Goal: Task Accomplishment & Management: Complete application form

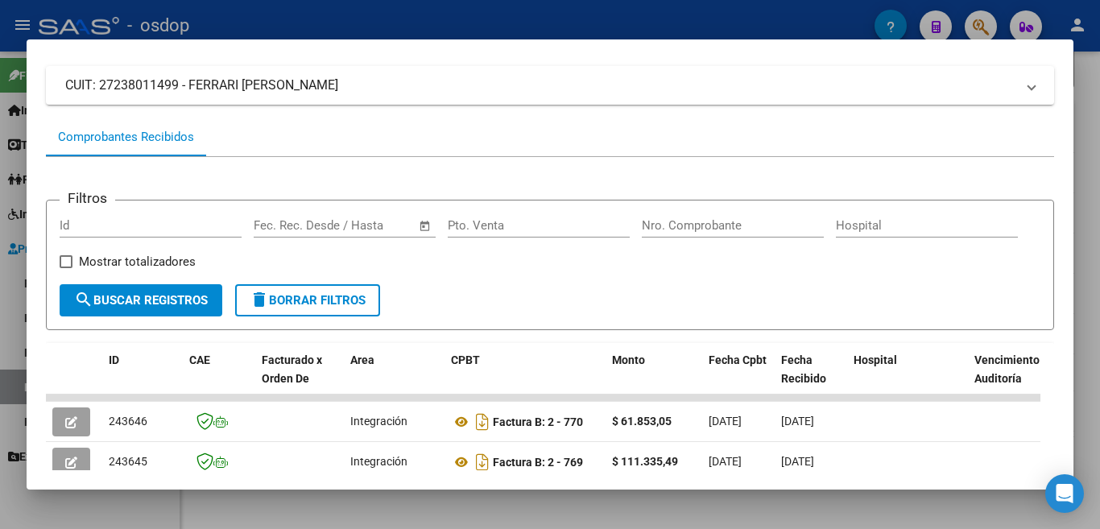
scroll to position [322, 0]
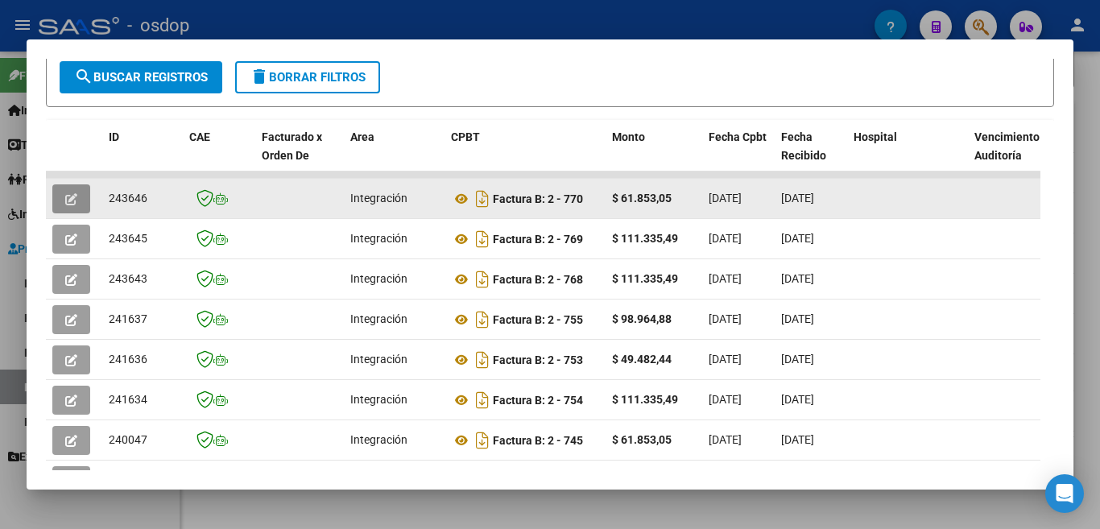
click at [63, 210] on button "button" at bounding box center [71, 198] width 38 height 29
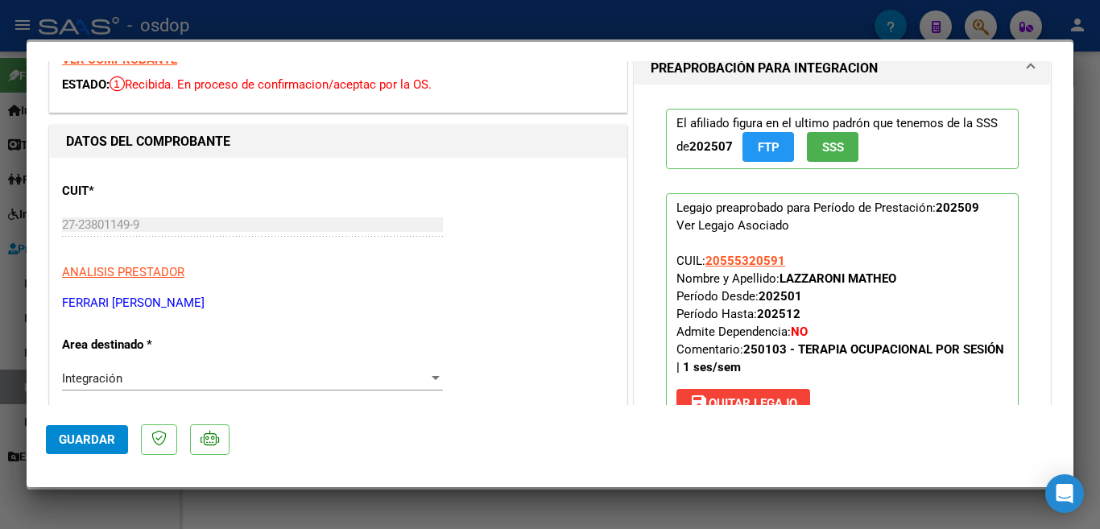
scroll to position [0, 0]
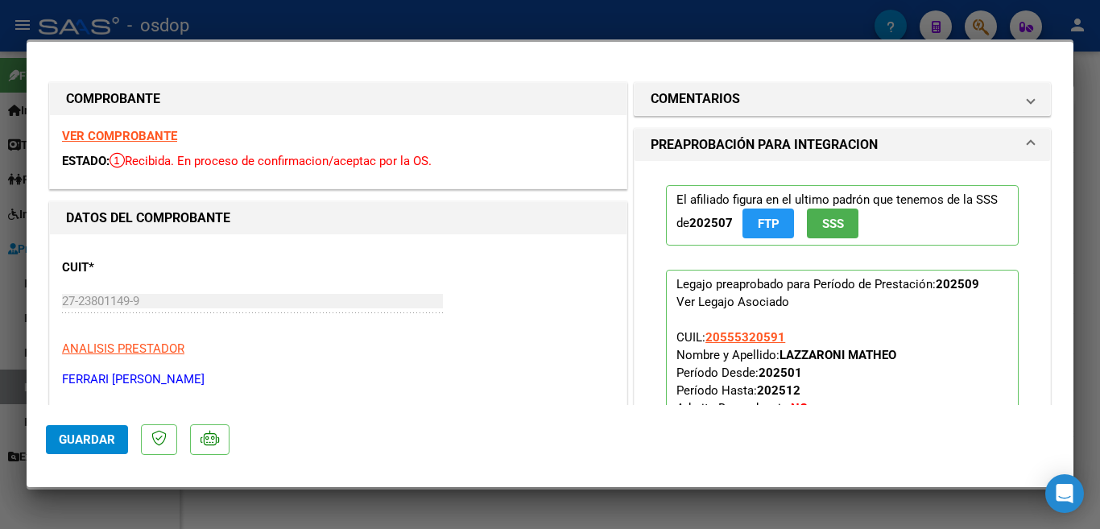
click at [649, 20] on div at bounding box center [550, 264] width 1100 height 529
type input "$ 0,00"
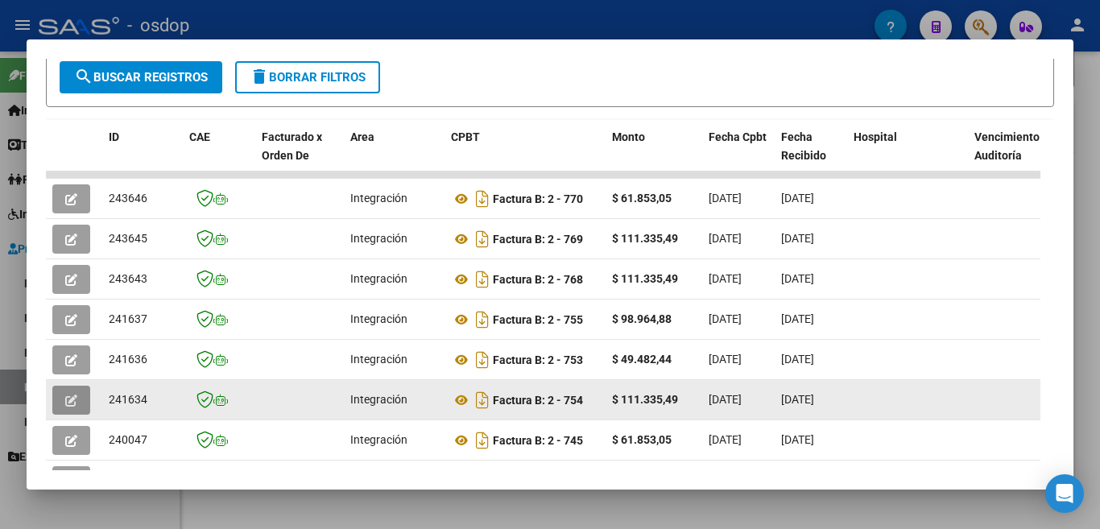
click at [67, 406] on icon "button" at bounding box center [71, 400] width 12 height 12
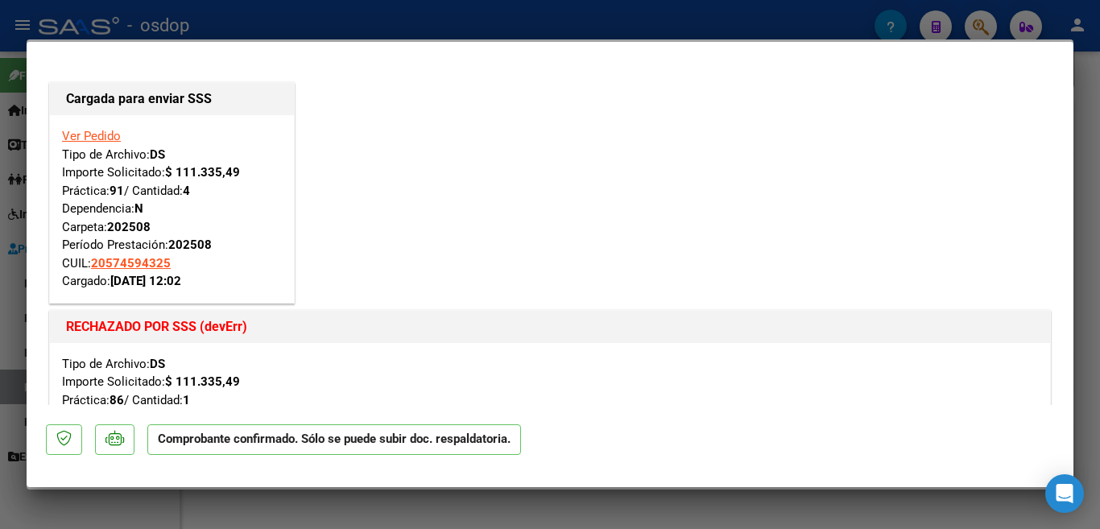
click at [423, 11] on div at bounding box center [550, 264] width 1100 height 529
type input "$ 0,00"
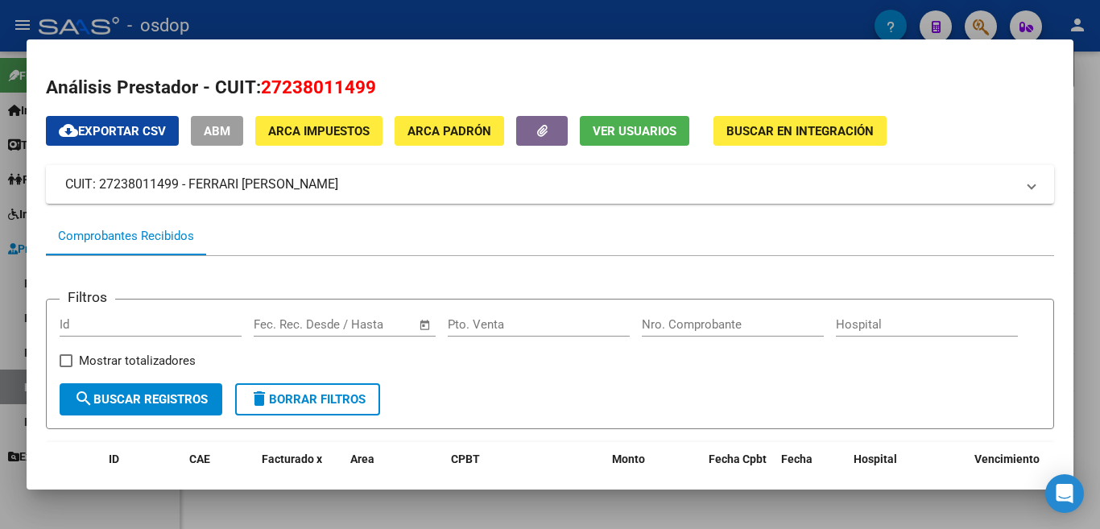
click at [530, 31] on div at bounding box center [550, 264] width 1100 height 529
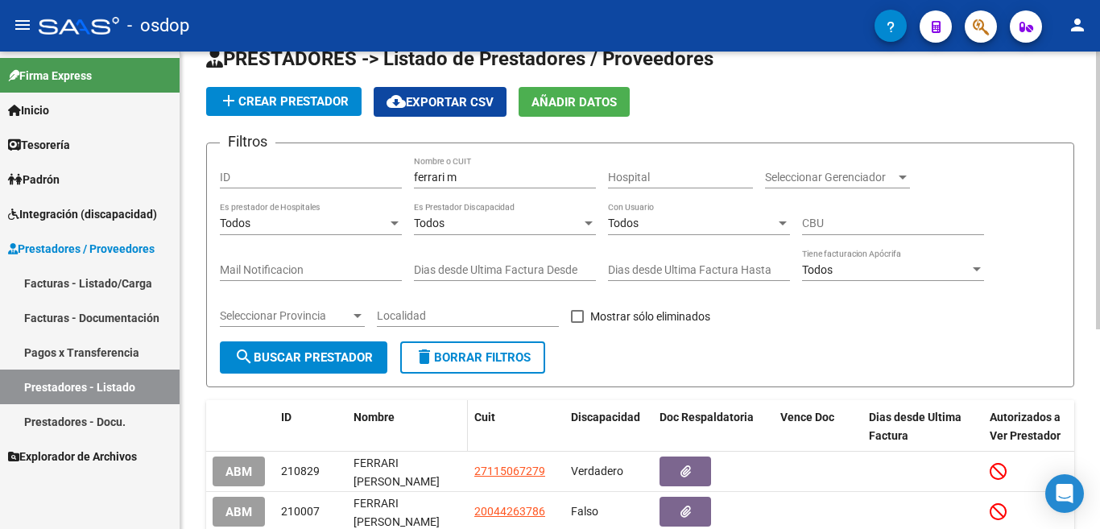
scroll to position [22, 0]
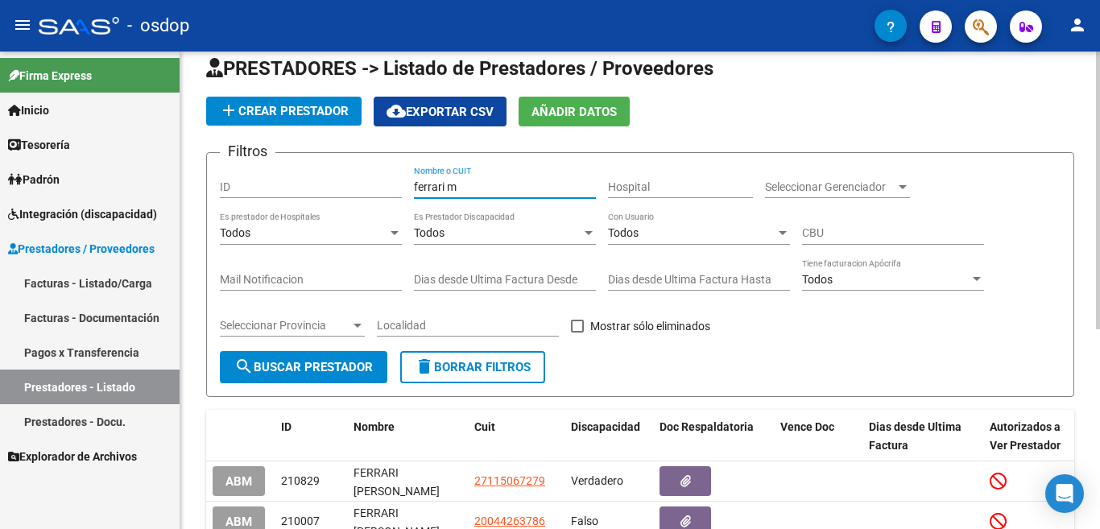
drag, startPoint x: 474, startPoint y: 188, endPoint x: 368, endPoint y: 167, distance: 108.1
click at [368, 167] on div "Filtros ID ferrari m Nombre o CUIT Hospital Seleccionar Gerenciador Seleccionar…" at bounding box center [640, 258] width 840 height 185
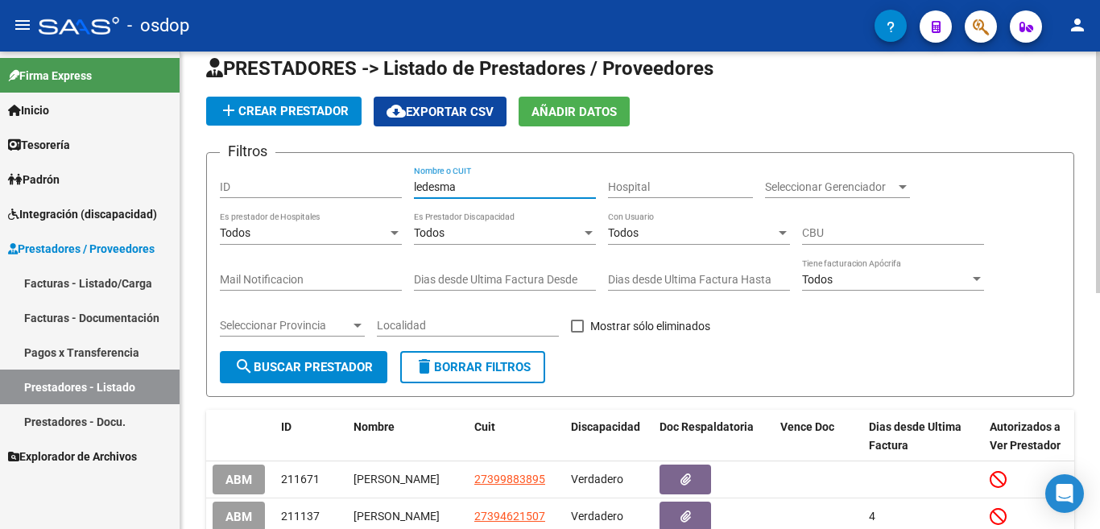
type input "ledesma"
click at [452, 367] on span "delete Borrar Filtros" at bounding box center [473, 367] width 116 height 14
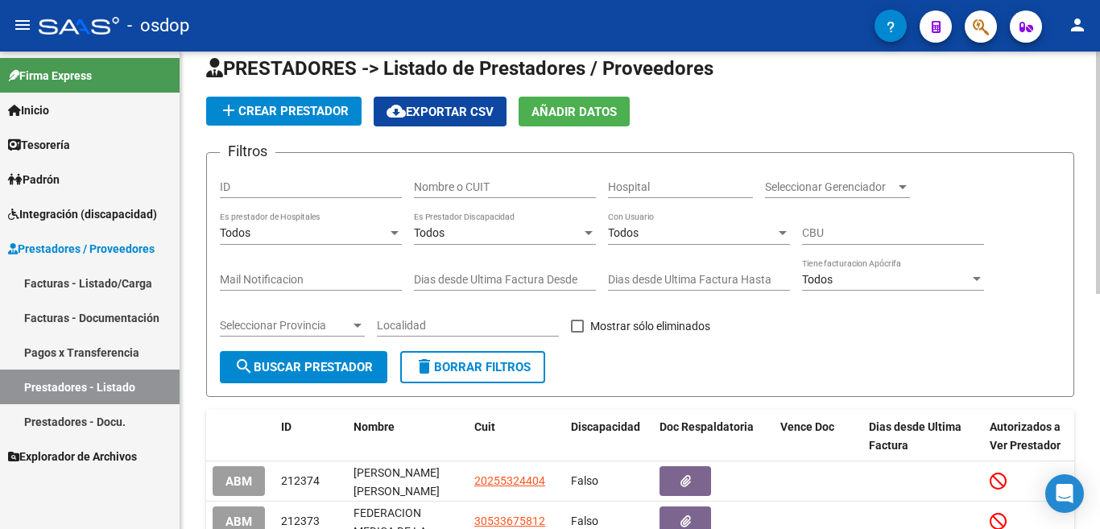
click at [464, 192] on input "Nombre o CUIT" at bounding box center [505, 187] width 182 height 14
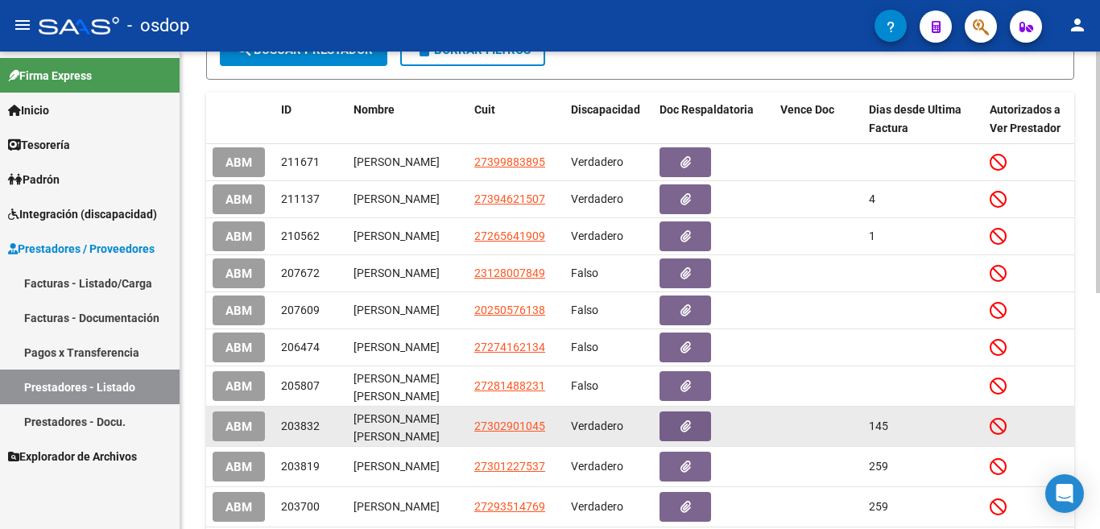
scroll to position [344, 0]
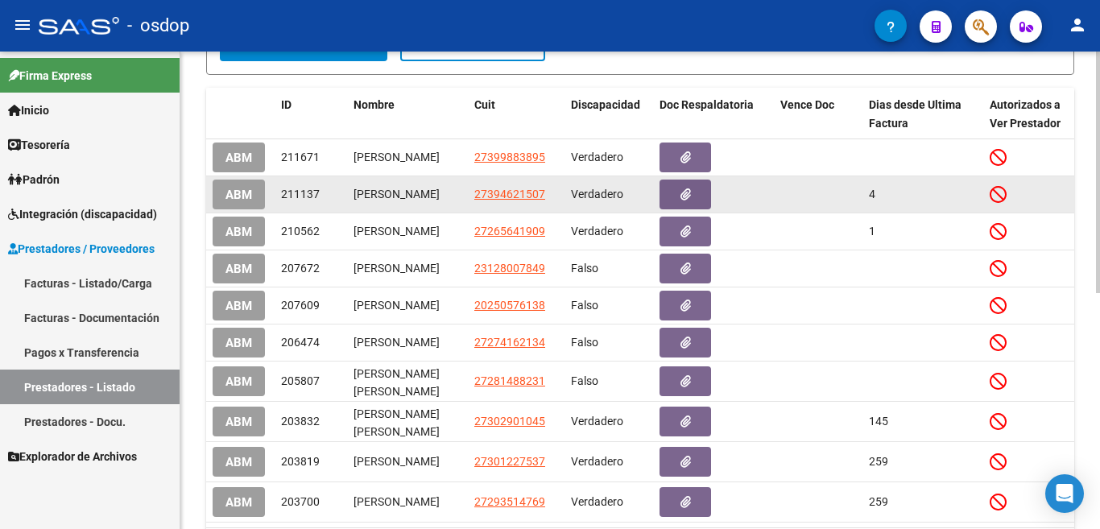
type input "ledesm"
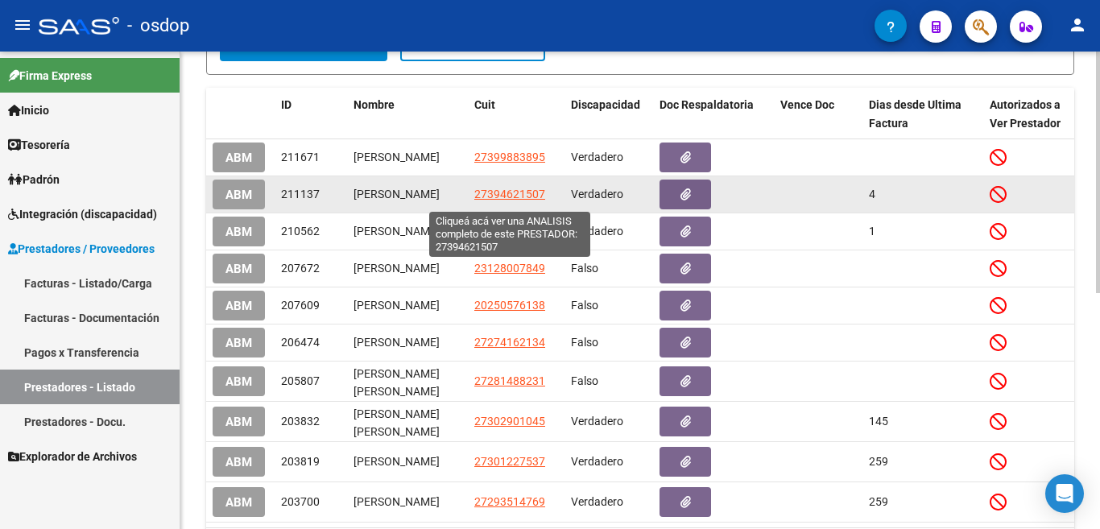
click at [514, 200] on span "27394621507" at bounding box center [509, 194] width 71 height 13
type textarea "27394621507"
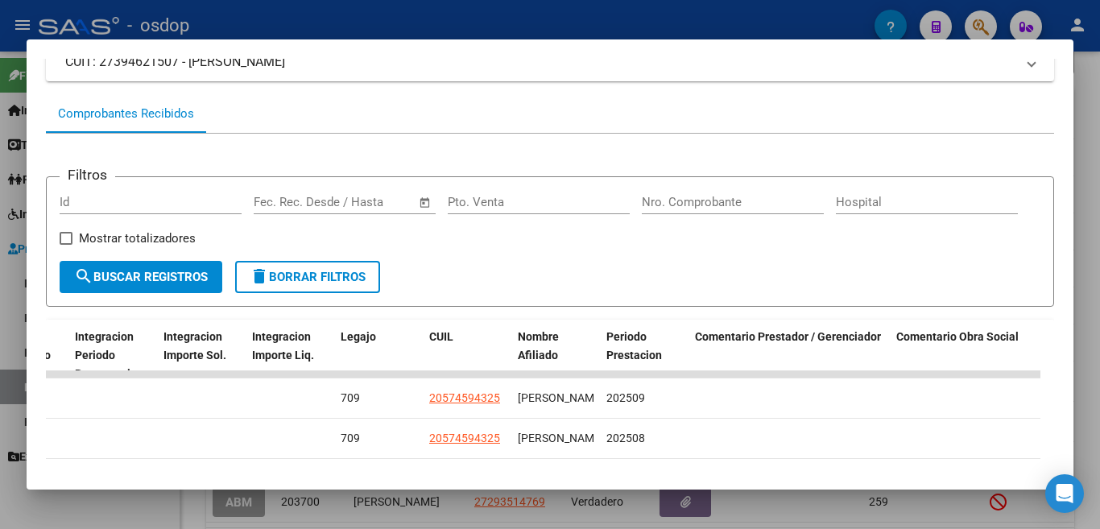
scroll to position [0, 0]
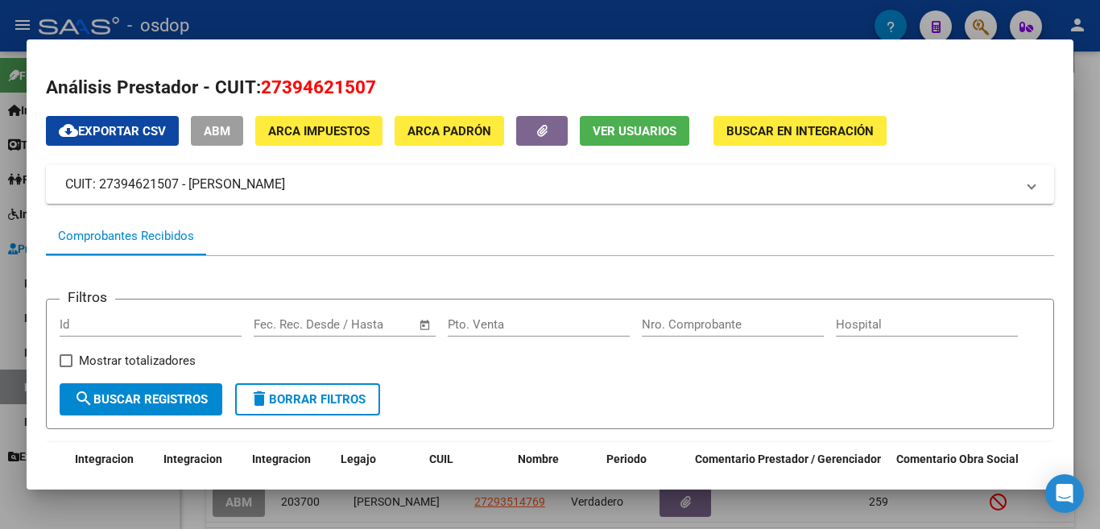
click at [510, 12] on div at bounding box center [550, 264] width 1100 height 529
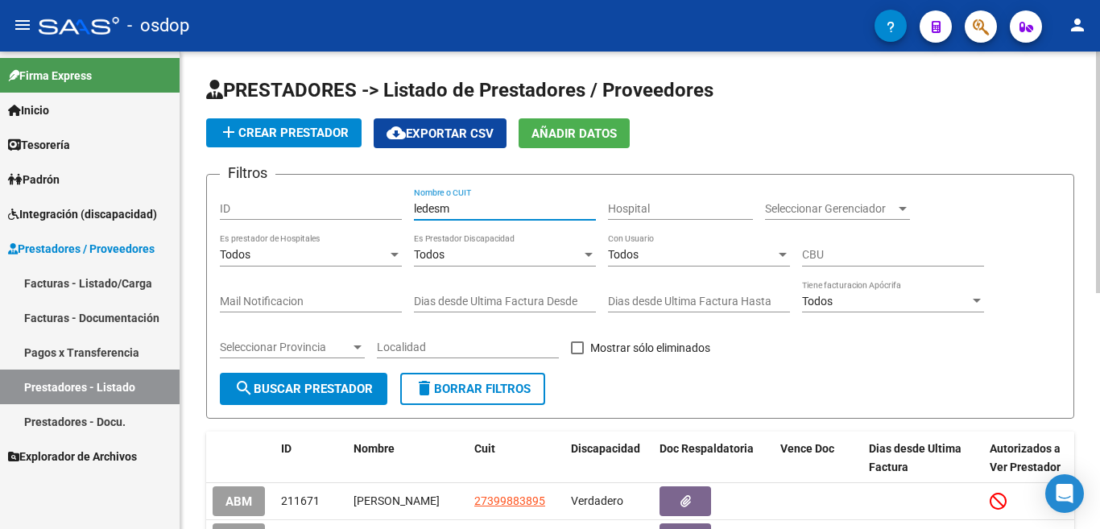
drag, startPoint x: 474, startPoint y: 202, endPoint x: 395, endPoint y: 206, distance: 79.0
click at [395, 206] on div "Filtros ID [PERSON_NAME] Nombre o CUIT Hospital Seleccionar Gerenciador Selecci…" at bounding box center [640, 280] width 840 height 185
type input "s"
type input "[PERSON_NAME]"
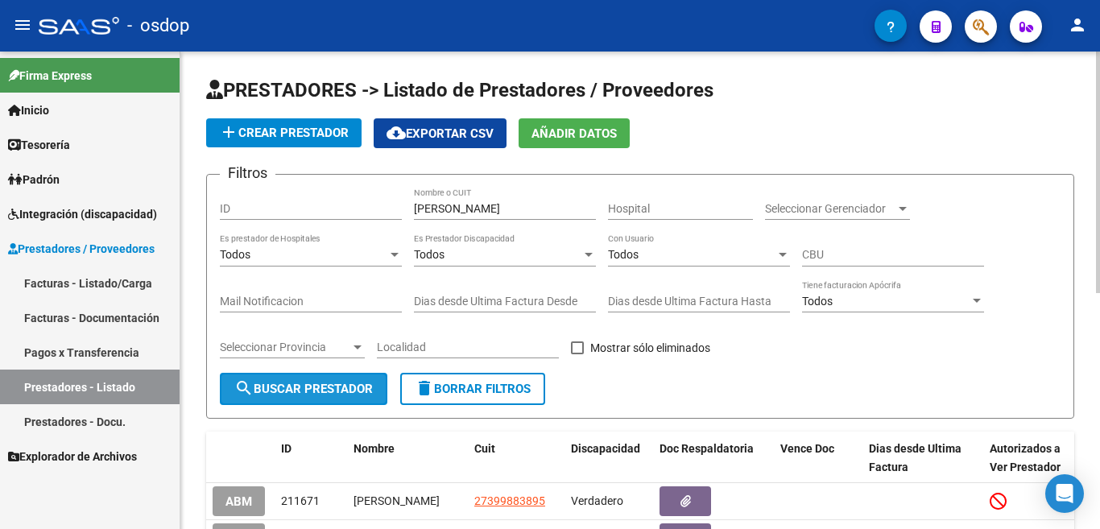
click at [345, 402] on button "search Buscar Prestador" at bounding box center [303, 389] width 167 height 32
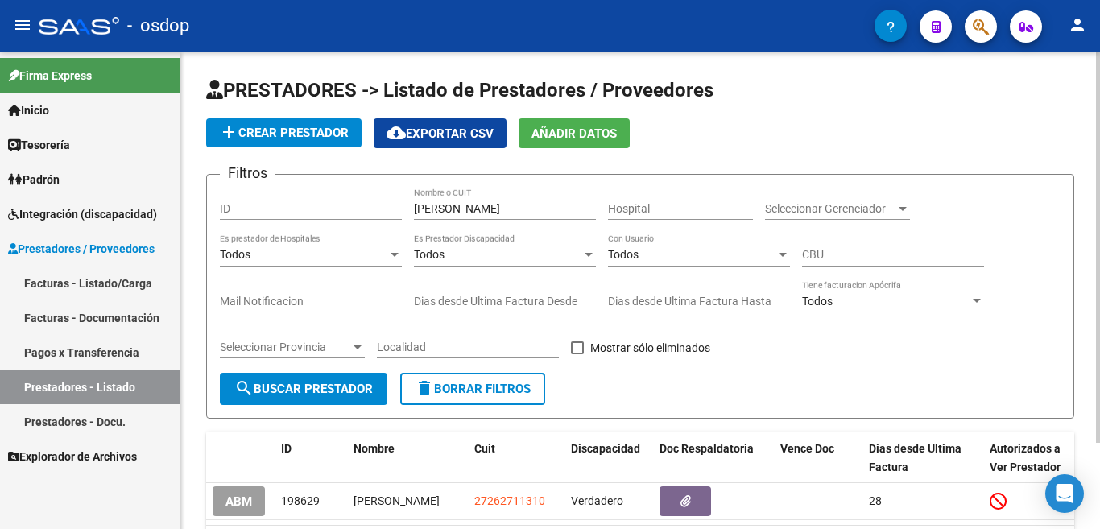
scroll to position [105, 0]
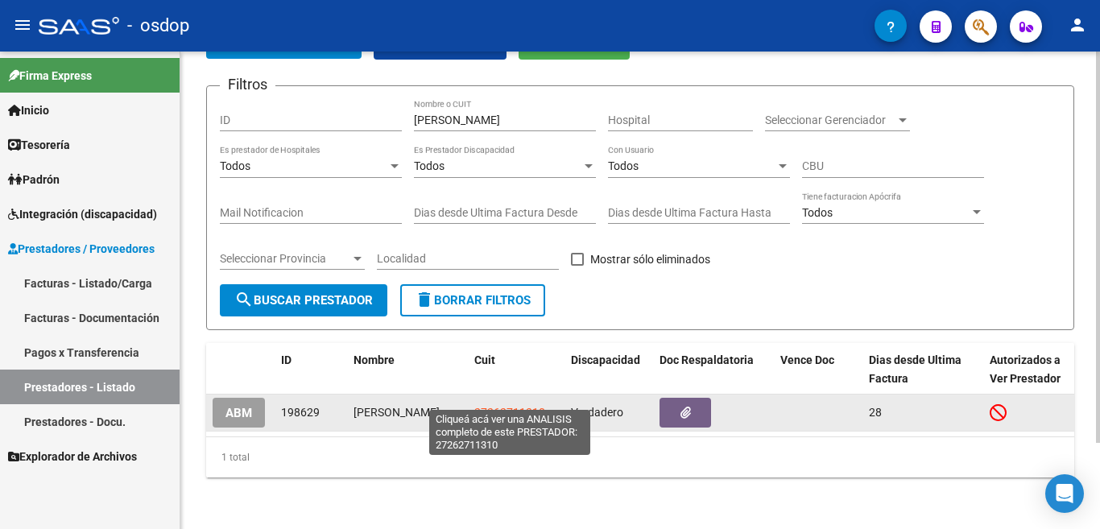
click at [526, 406] on span "27262711310" at bounding box center [509, 412] width 71 height 13
type textarea "27262711310"
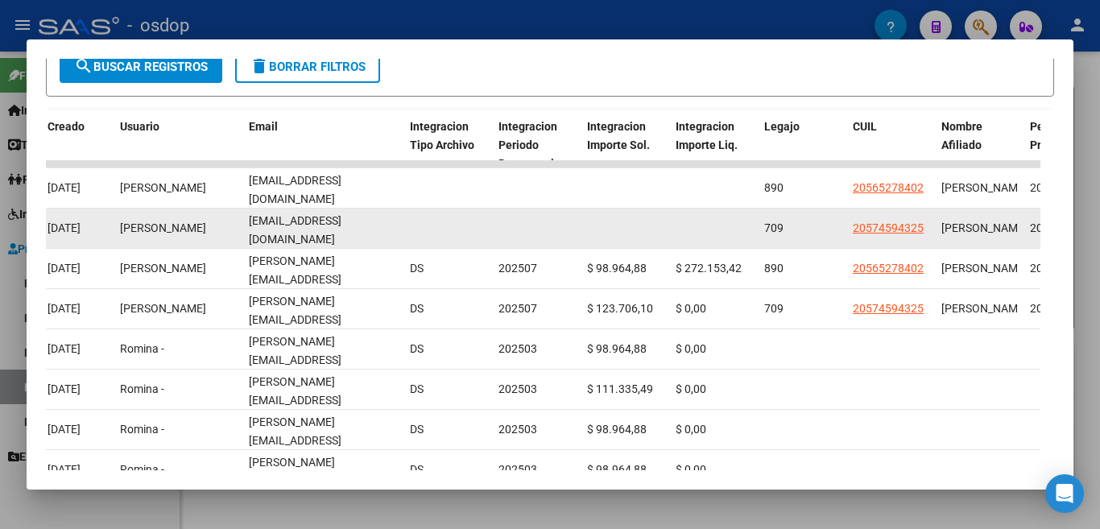
scroll to position [280, 0]
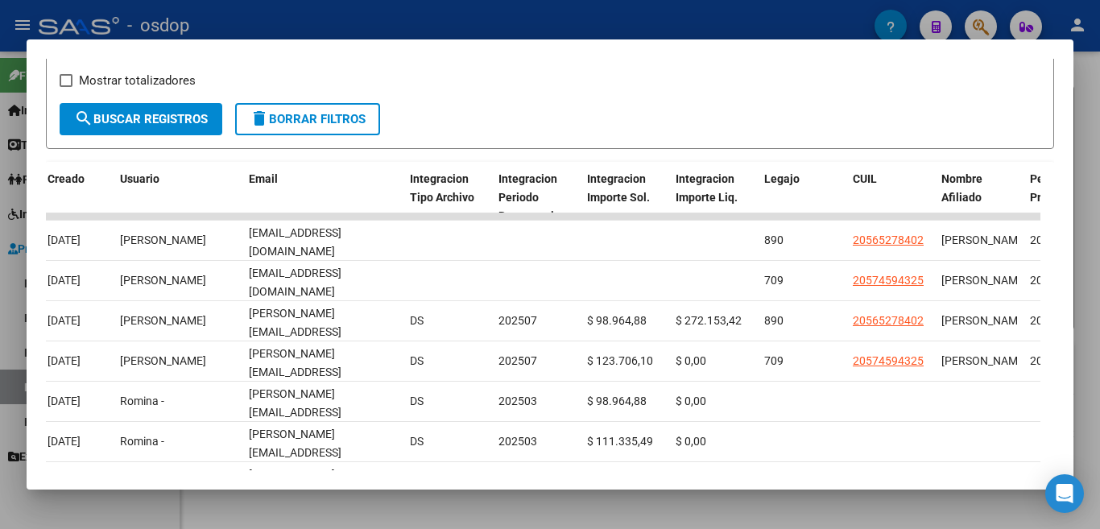
click at [361, 35] on div at bounding box center [550, 264] width 1100 height 529
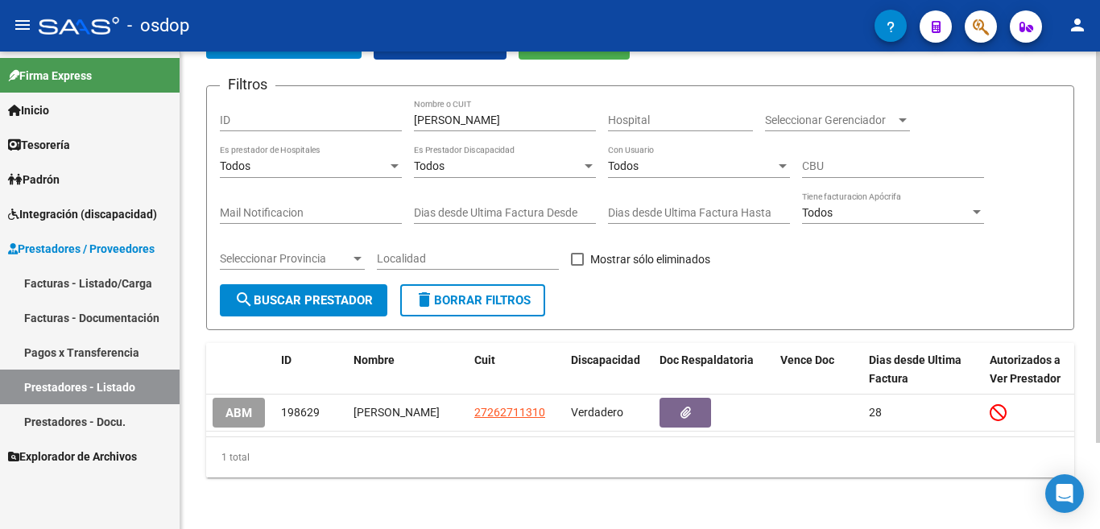
scroll to position [105, 0]
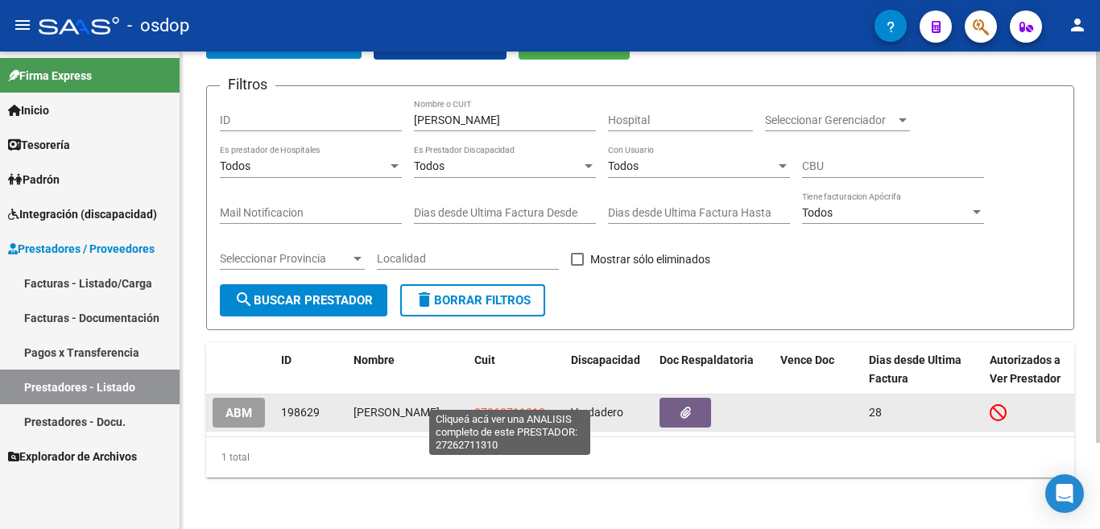
click at [495, 406] on span "27262711310" at bounding box center [509, 412] width 71 height 13
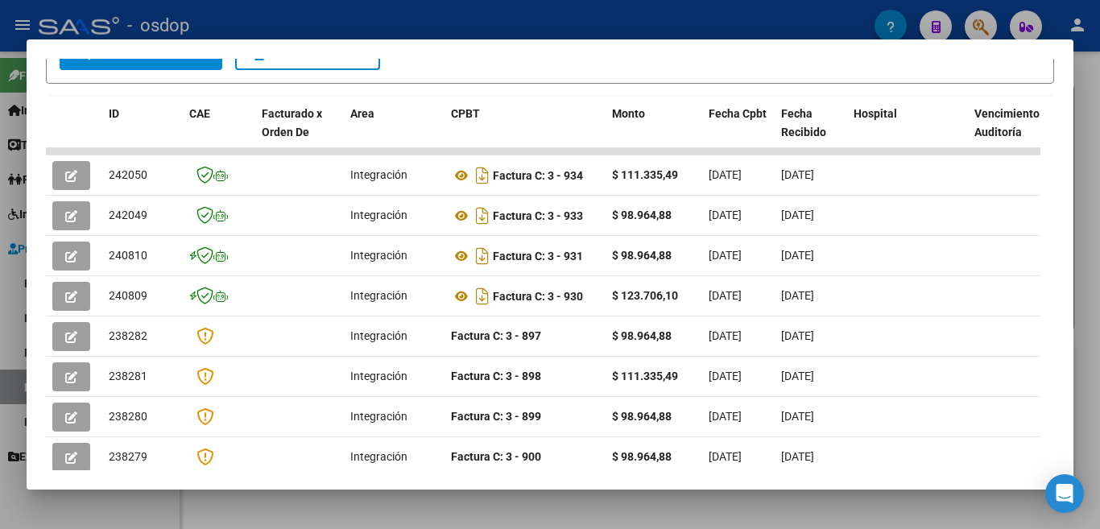
scroll to position [385, 0]
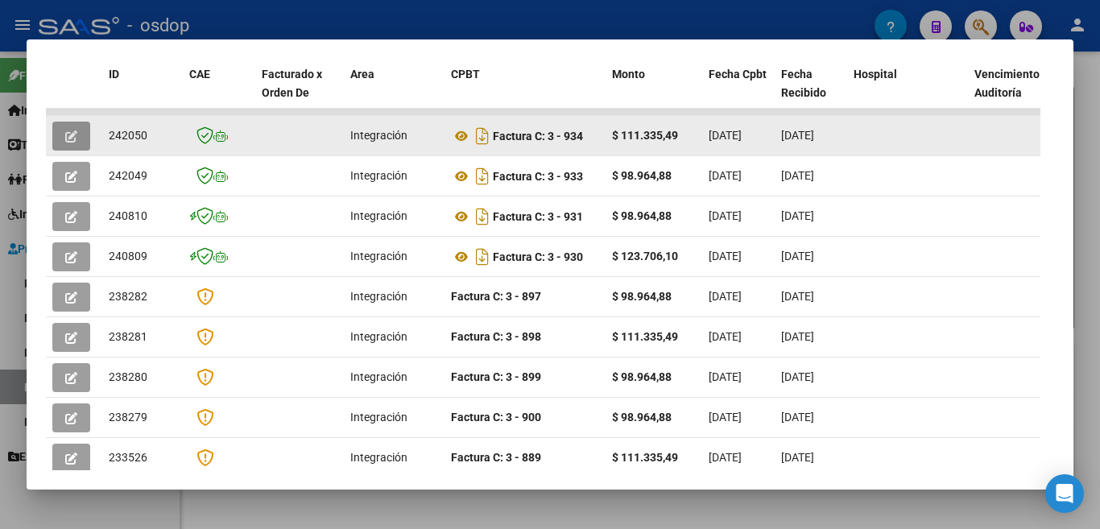
click at [77, 136] on button "button" at bounding box center [71, 136] width 38 height 29
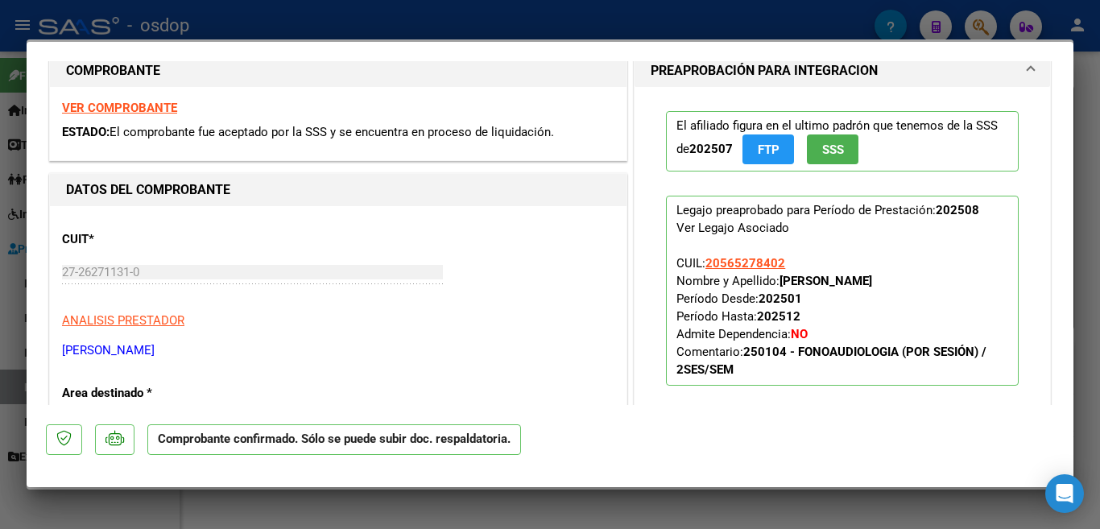
scroll to position [322, 0]
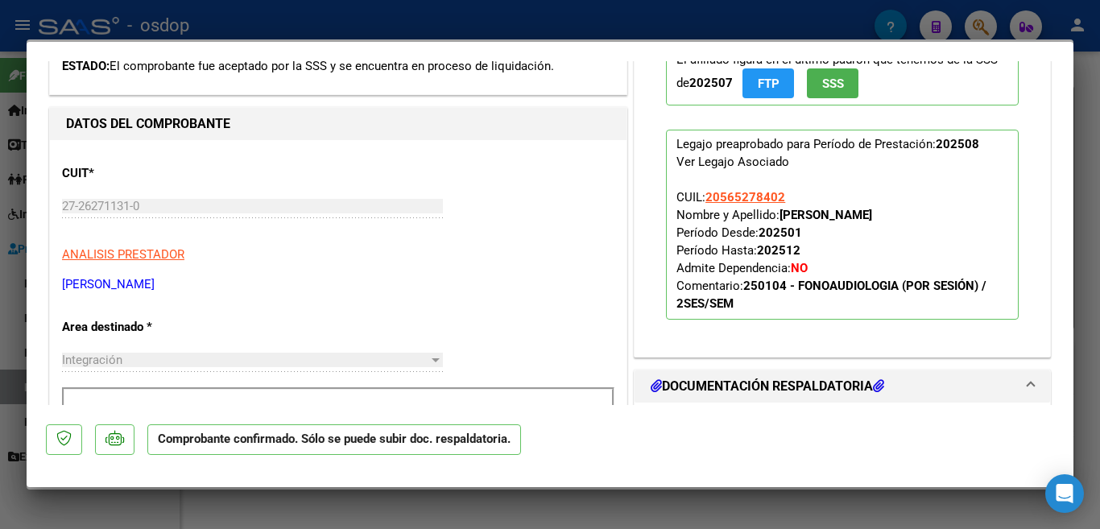
click at [679, 31] on div at bounding box center [550, 264] width 1100 height 529
type input "$ 0,00"
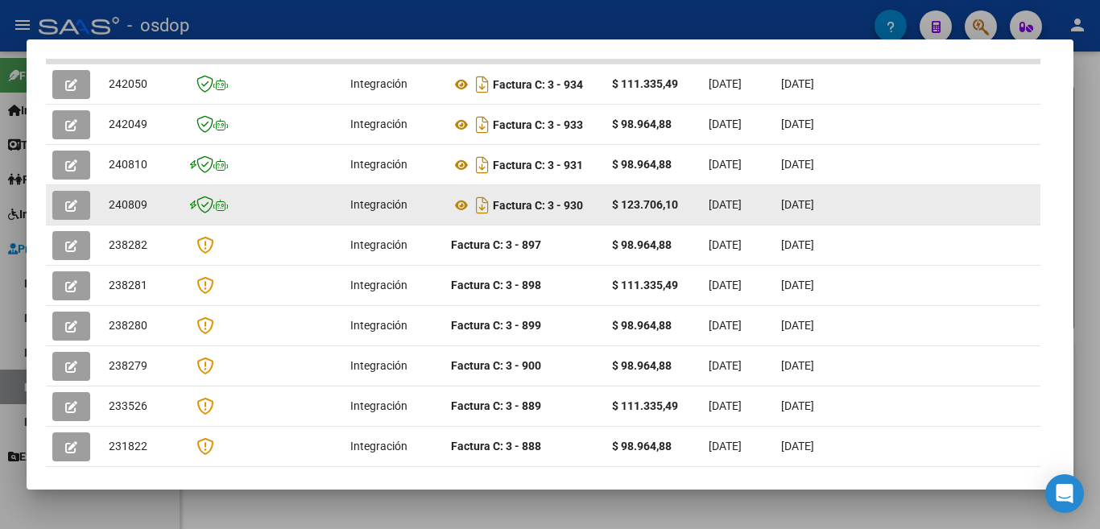
scroll to position [507, 0]
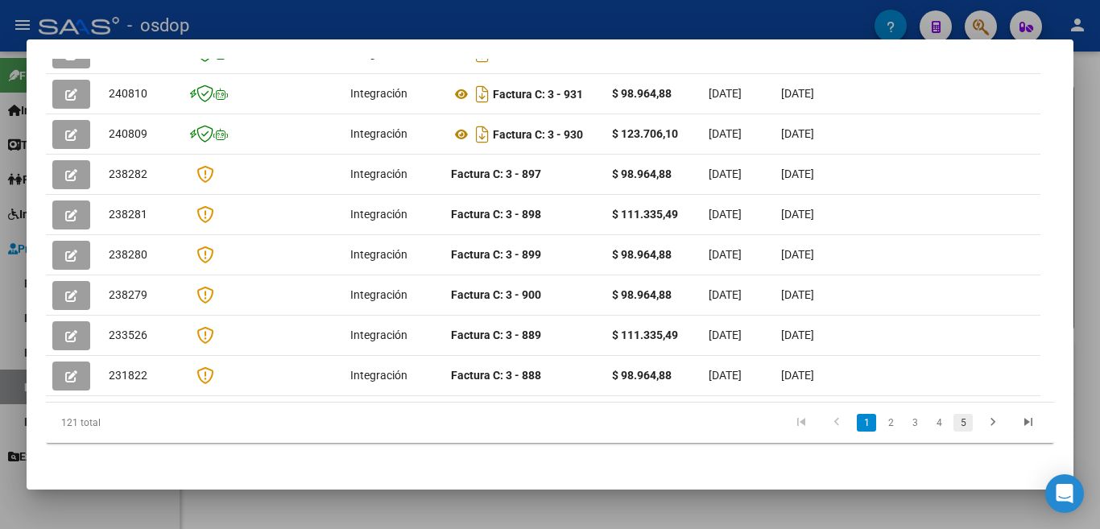
click at [953, 421] on link "5" at bounding box center [962, 423] width 19 height 18
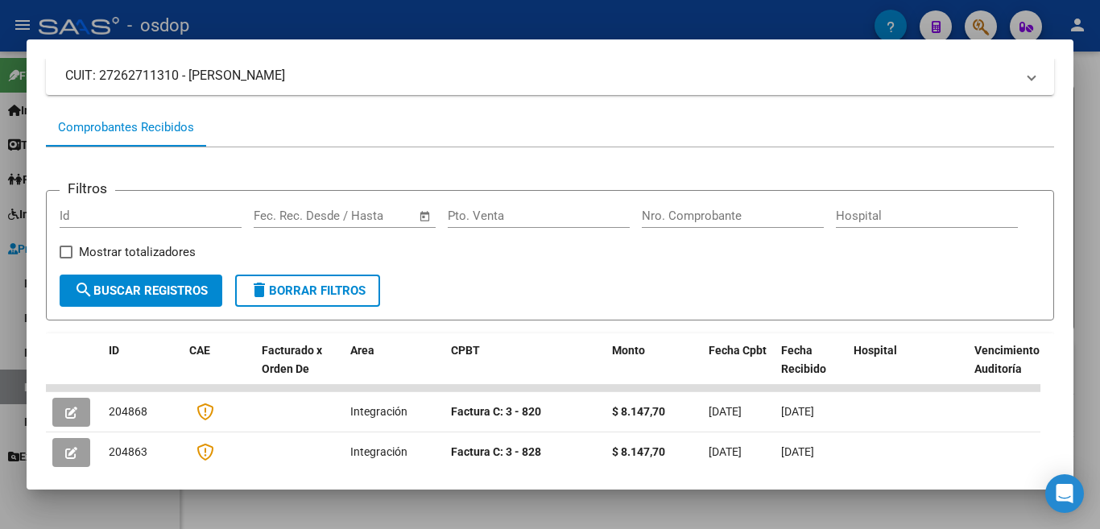
scroll to position [0, 0]
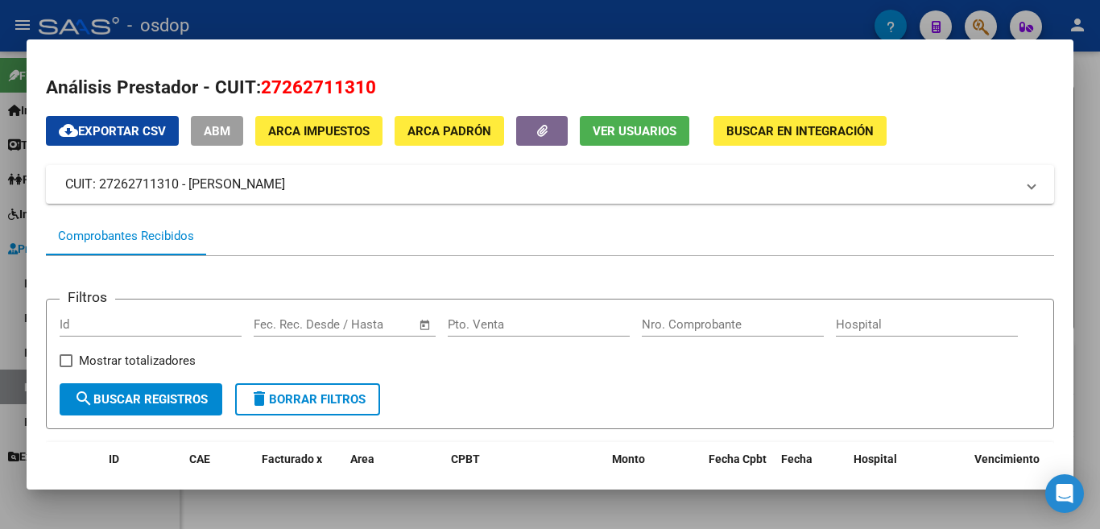
click at [488, 30] on div at bounding box center [550, 264] width 1100 height 529
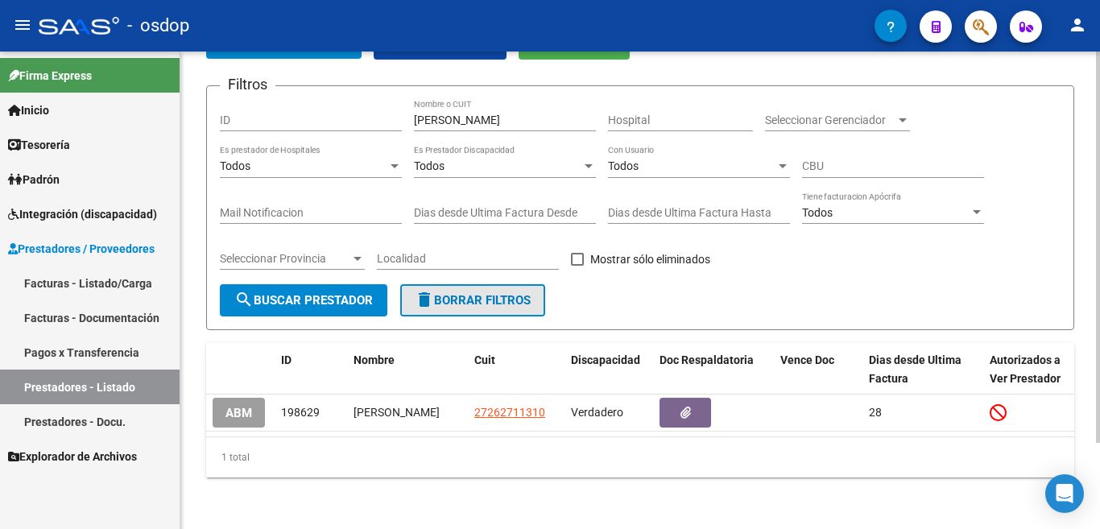
click at [474, 284] on button "delete Borrar Filtros" at bounding box center [472, 300] width 145 height 32
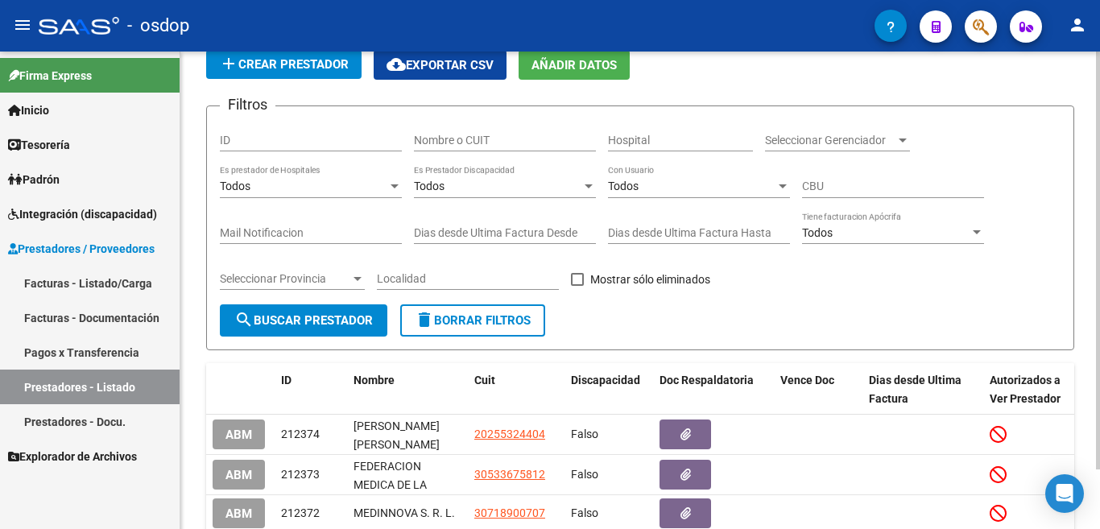
scroll to position [105, 0]
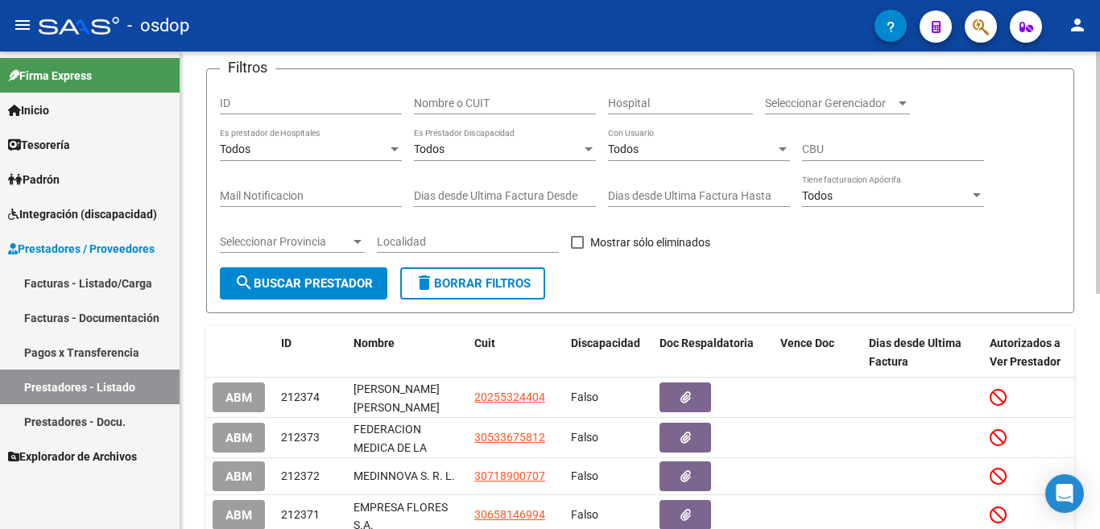
click at [510, 93] on div "Nombre o CUIT" at bounding box center [505, 98] width 182 height 32
click at [510, 107] on input "Nombre o CUIT" at bounding box center [505, 104] width 182 height 14
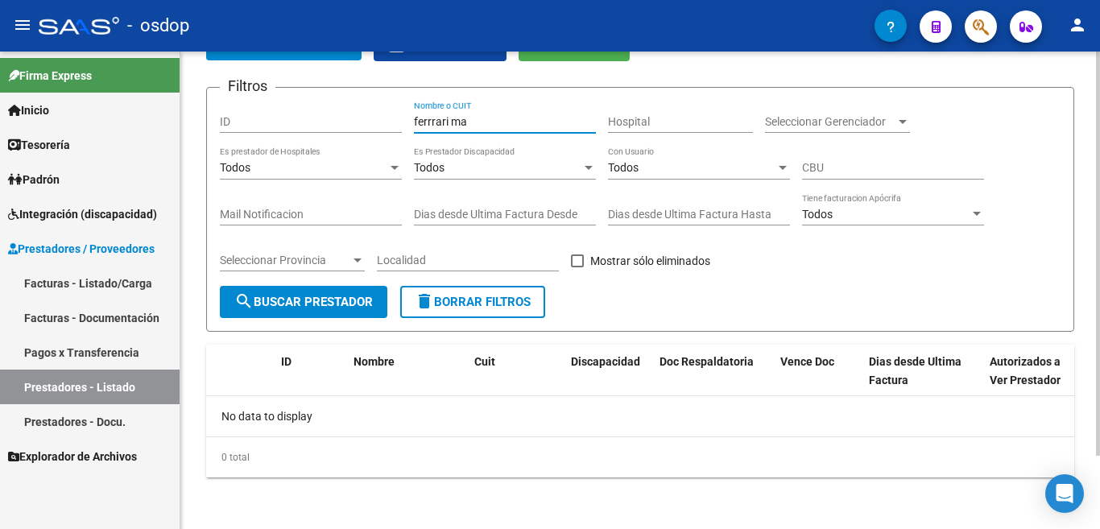
scroll to position [87, 0]
click at [297, 310] on button "search Buscar Prestador" at bounding box center [303, 302] width 167 height 32
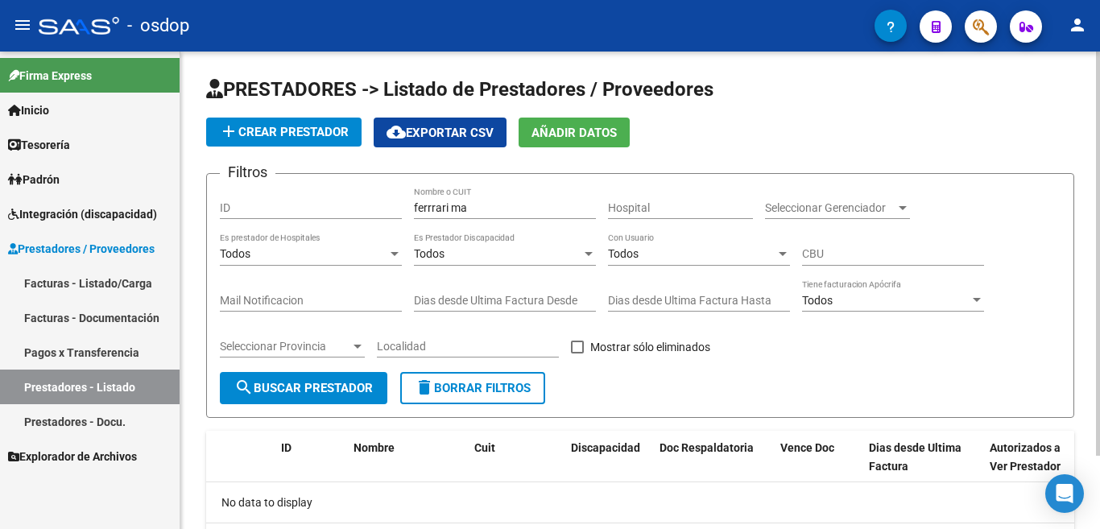
scroll to position [0, 0]
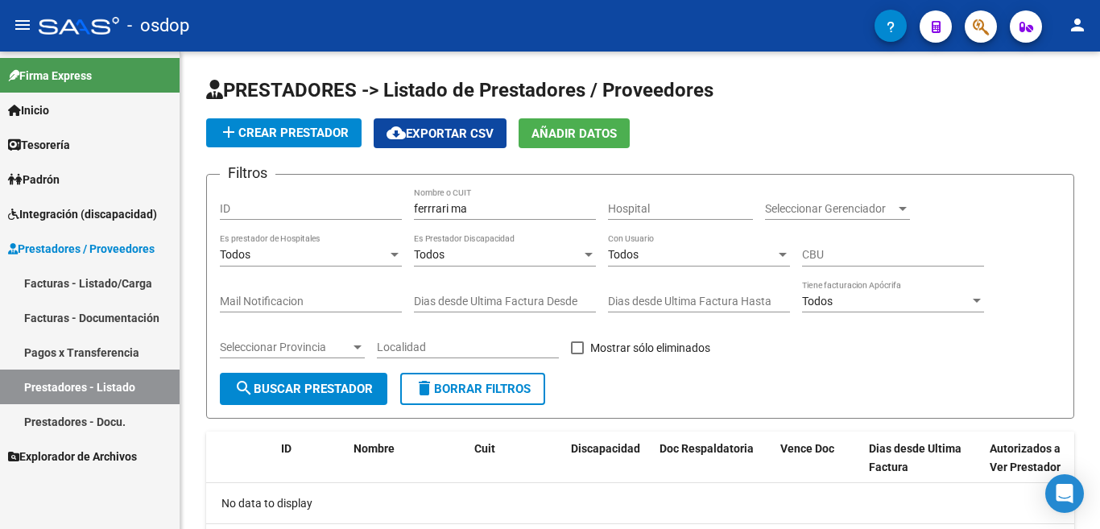
click at [478, 23] on div "- osdop" at bounding box center [456, 25] width 835 height 35
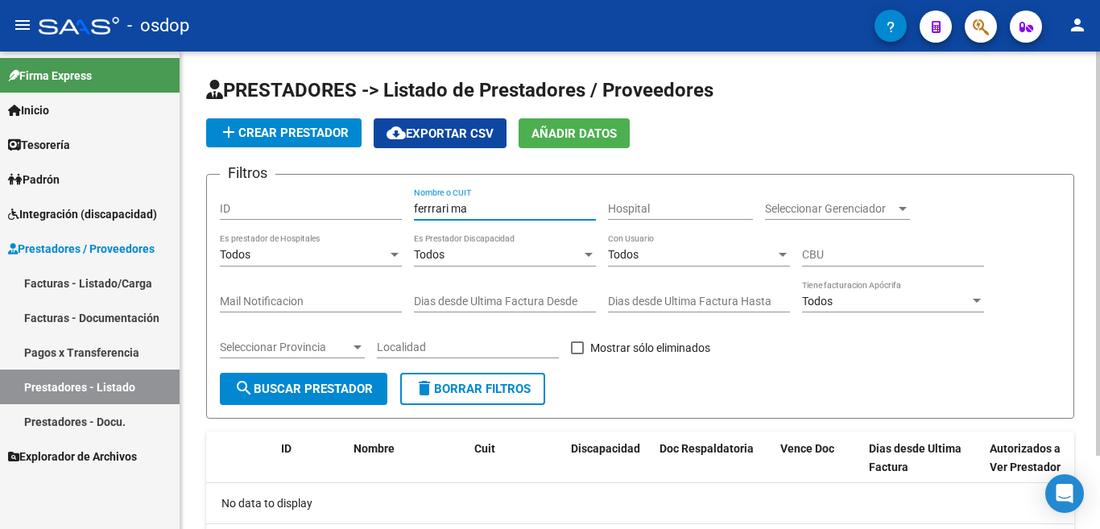
drag, startPoint x: 518, startPoint y: 211, endPoint x: 442, endPoint y: 223, distance: 77.4
click at [442, 223] on div "ferrrari ma Nombre o CUIT" at bounding box center [505, 211] width 182 height 46
type input "f"
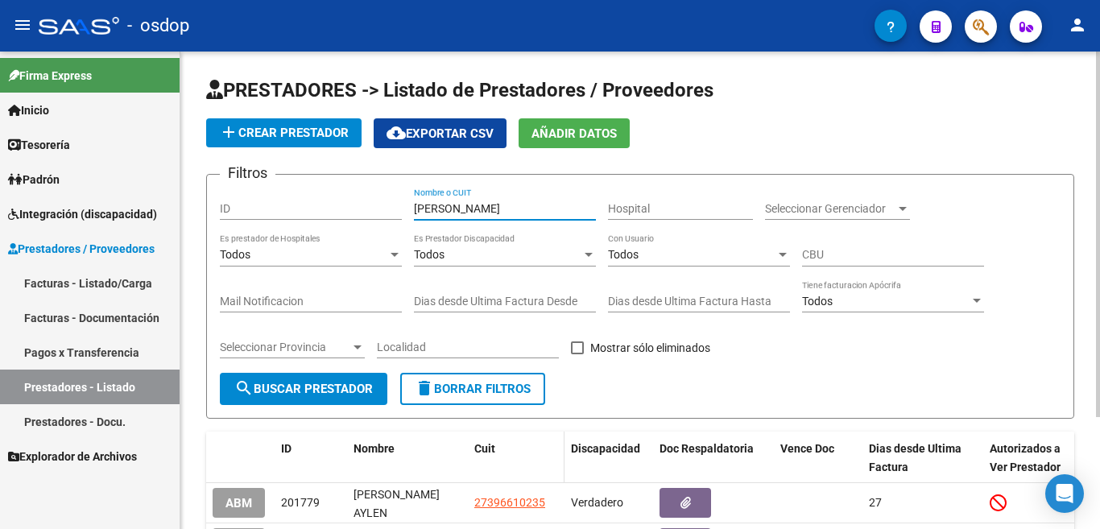
scroll to position [146, 0]
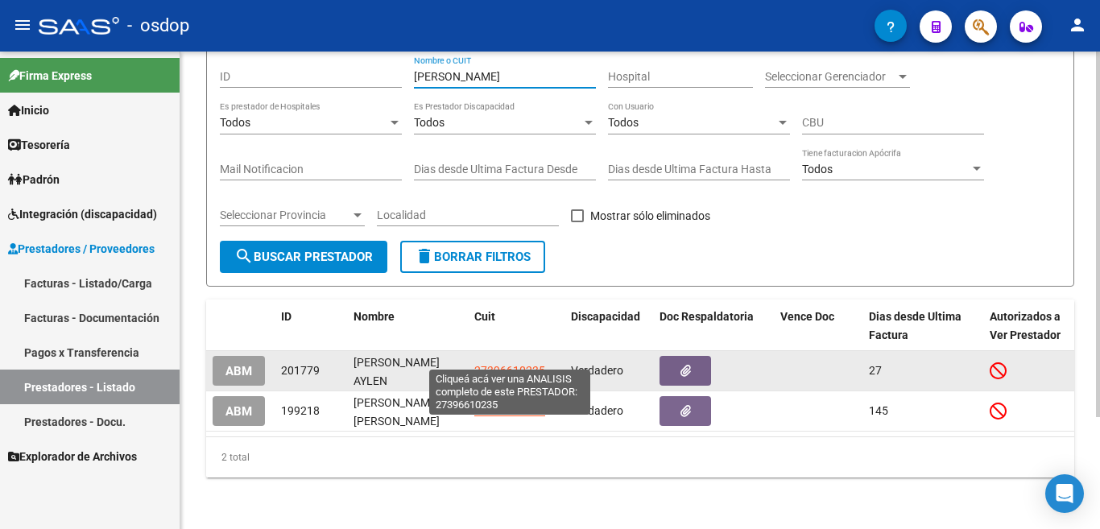
type input "[PERSON_NAME]"
click at [501, 364] on span "27396610235" at bounding box center [509, 370] width 71 height 13
type textarea "27396610235"
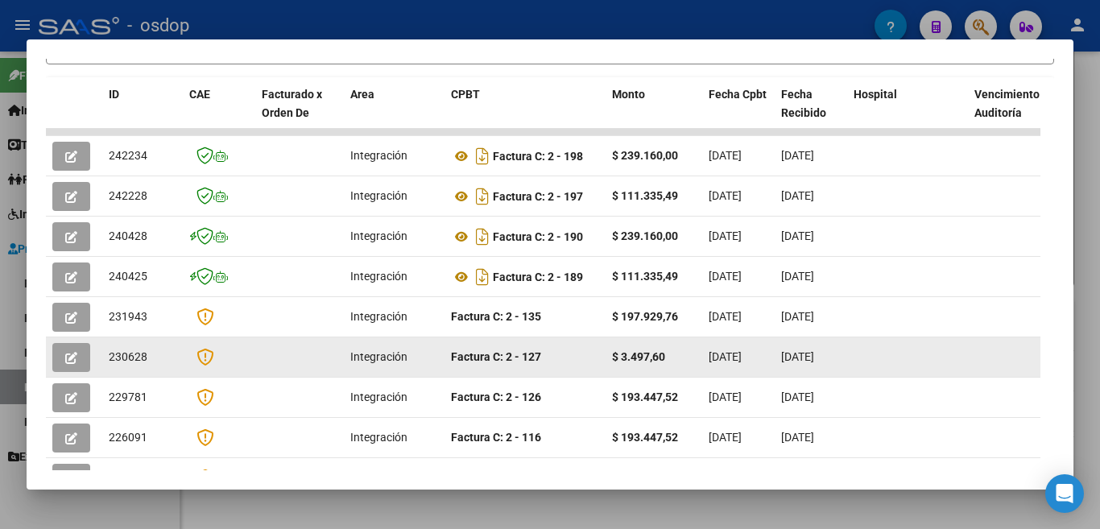
scroll to position [346, 0]
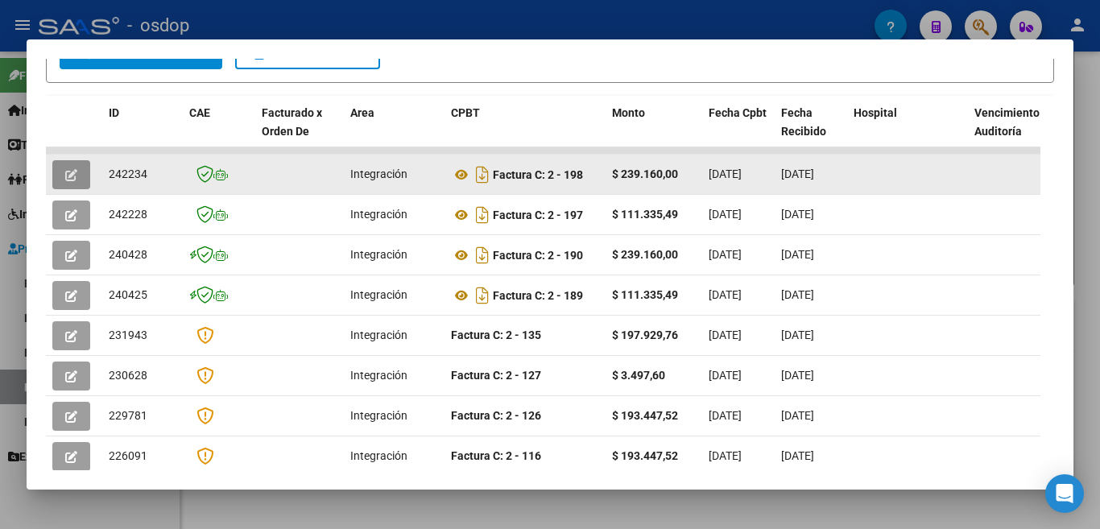
click at [68, 181] on icon "button" at bounding box center [71, 175] width 12 height 12
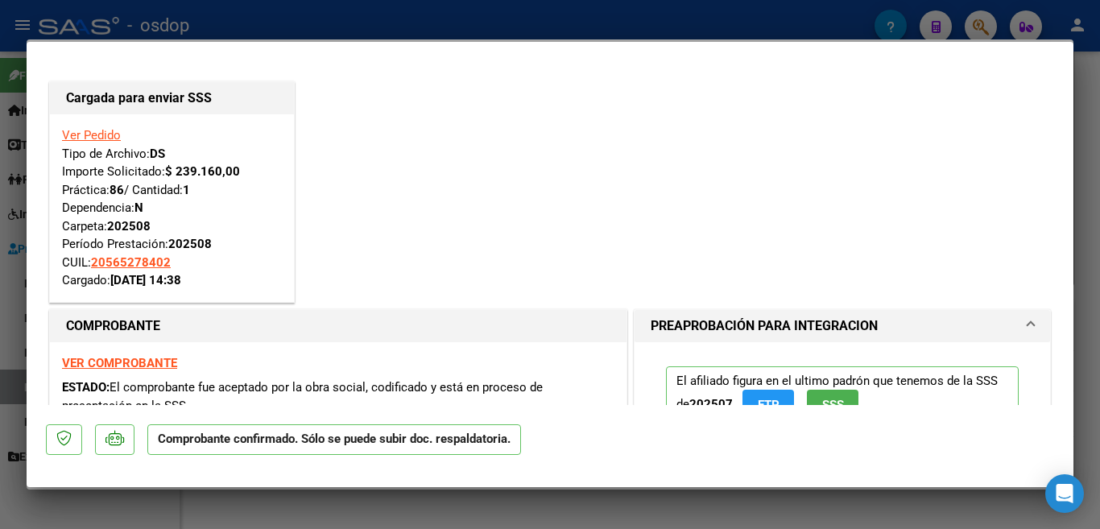
scroll to position [0, 0]
click at [425, 19] on div at bounding box center [550, 264] width 1100 height 529
type input "$ 0,00"
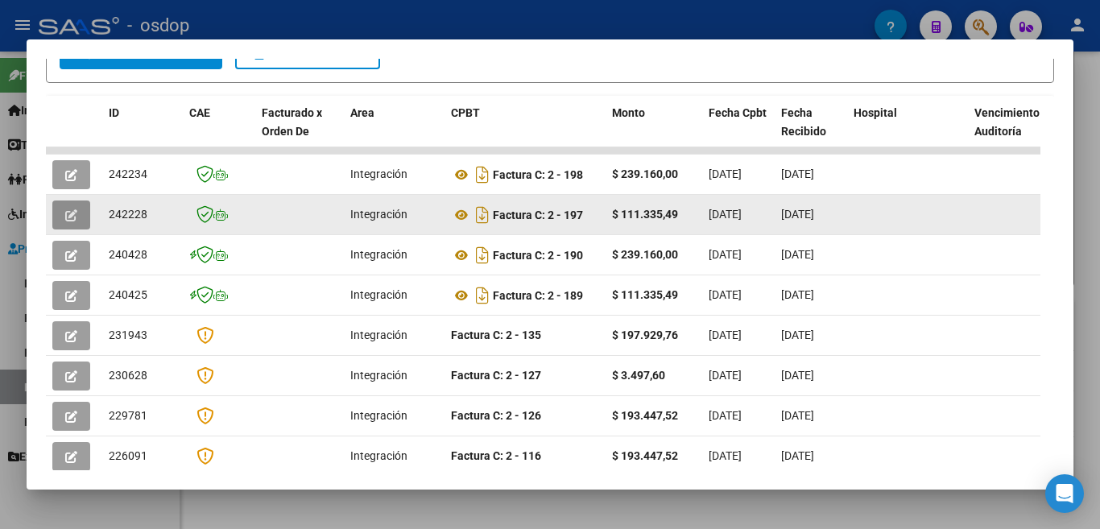
click at [68, 215] on span "button" at bounding box center [71, 215] width 12 height 14
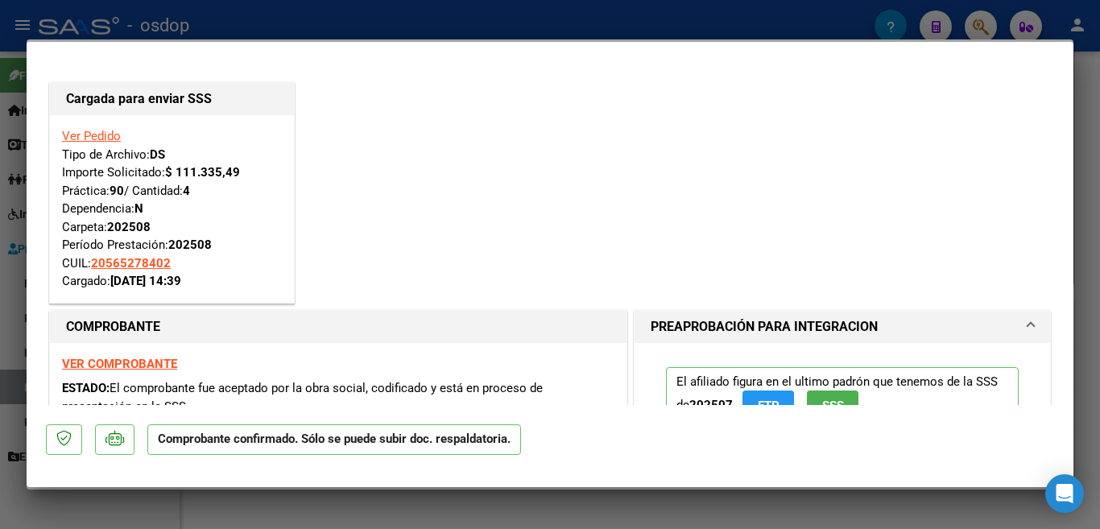
click at [364, 32] on div at bounding box center [550, 264] width 1100 height 529
type input "$ 0,00"
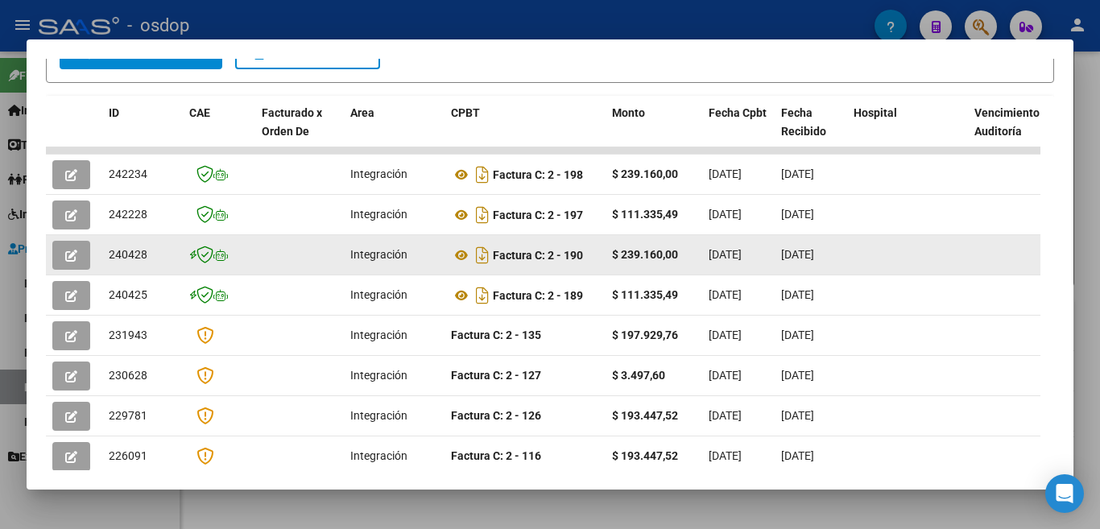
click at [70, 260] on icon "button" at bounding box center [71, 256] width 12 height 12
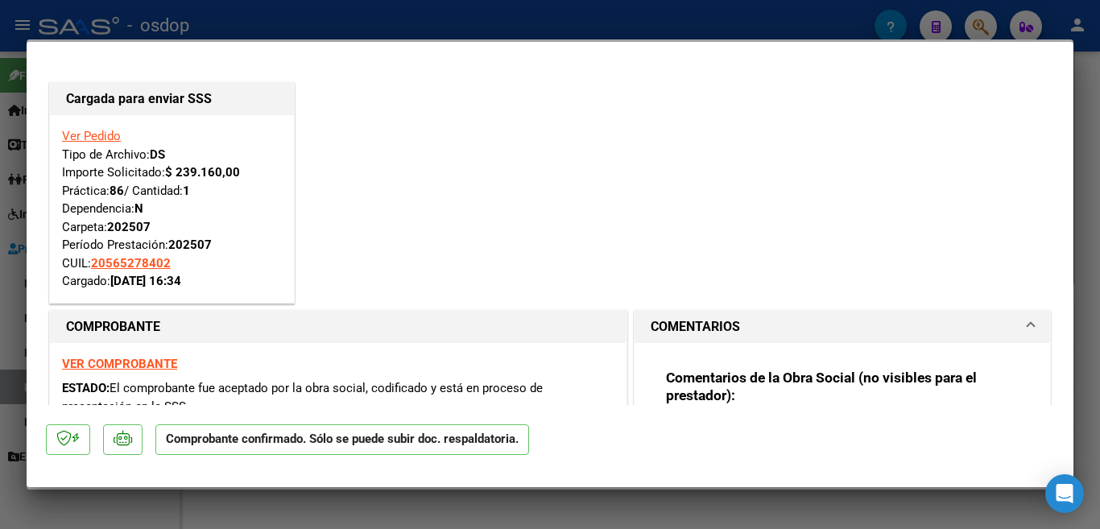
click at [441, 19] on div at bounding box center [550, 264] width 1100 height 529
type input "$ 0,00"
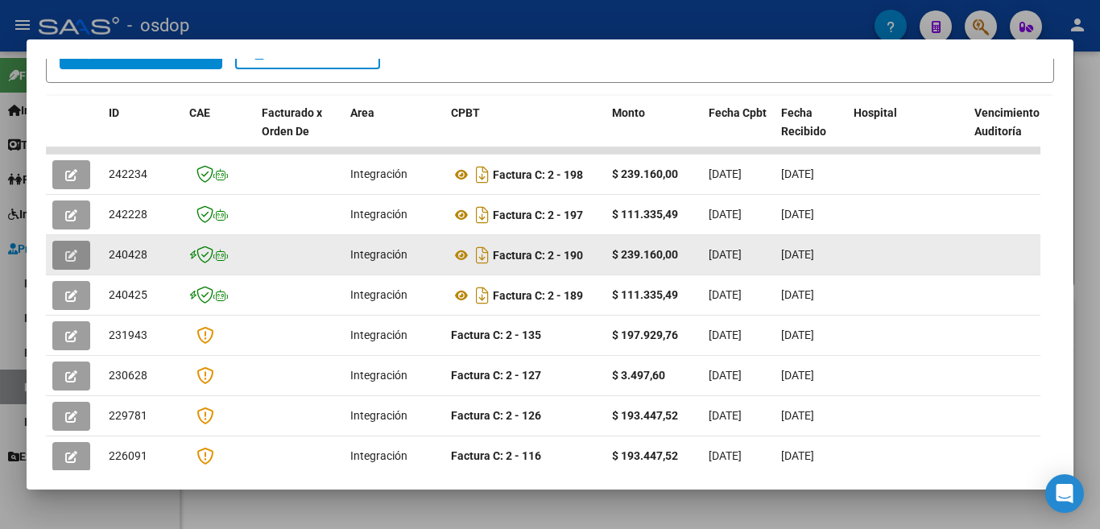
click at [71, 260] on icon "button" at bounding box center [71, 256] width 12 height 12
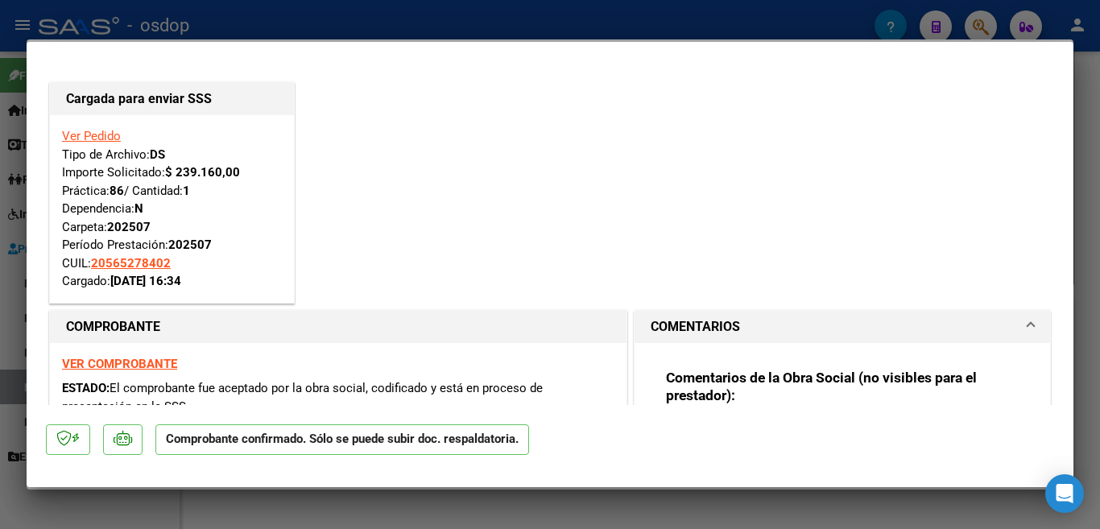
click at [322, 24] on div at bounding box center [550, 264] width 1100 height 529
type input "$ 0,00"
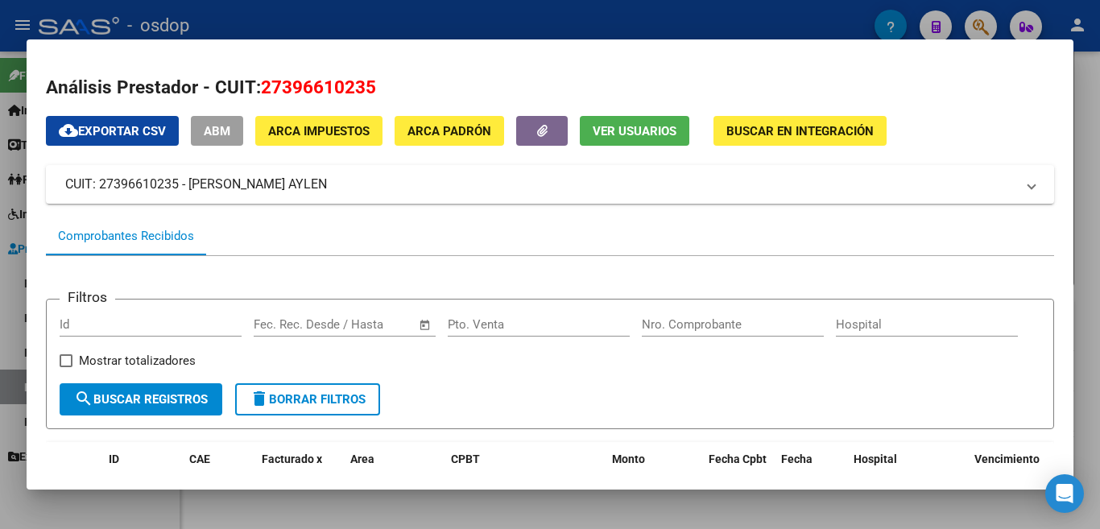
click at [300, 10] on div at bounding box center [550, 264] width 1100 height 529
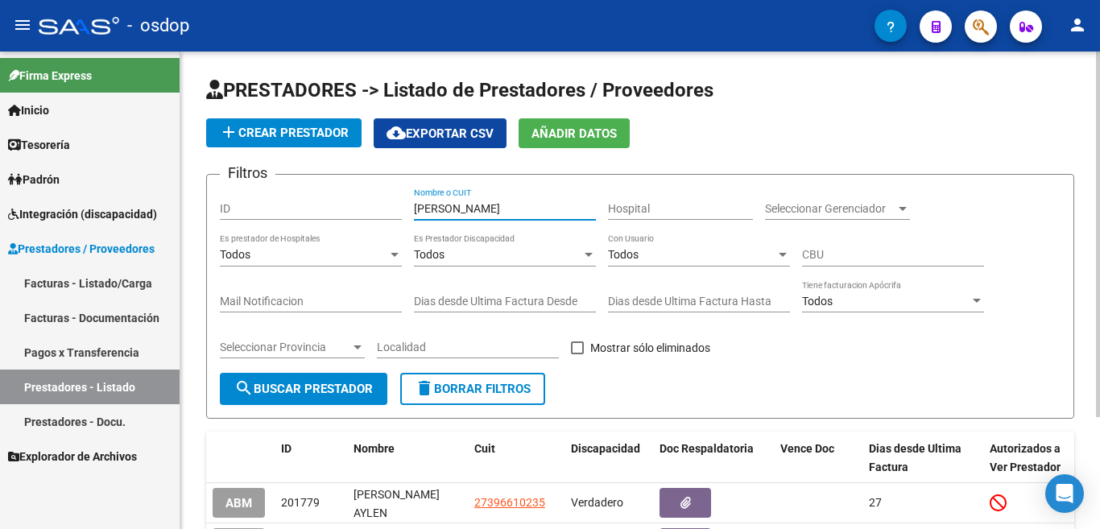
drag, startPoint x: 460, startPoint y: 209, endPoint x: 337, endPoint y: 209, distance: 123.2
click at [337, 209] on div "Filtros ID [PERSON_NAME] Nombre o CUIT Hospital Seleccionar Gerenciador Selecci…" at bounding box center [640, 280] width 840 height 185
type input "[PERSON_NAME]"
click at [313, 394] on span "search Buscar Prestador" at bounding box center [303, 389] width 138 height 14
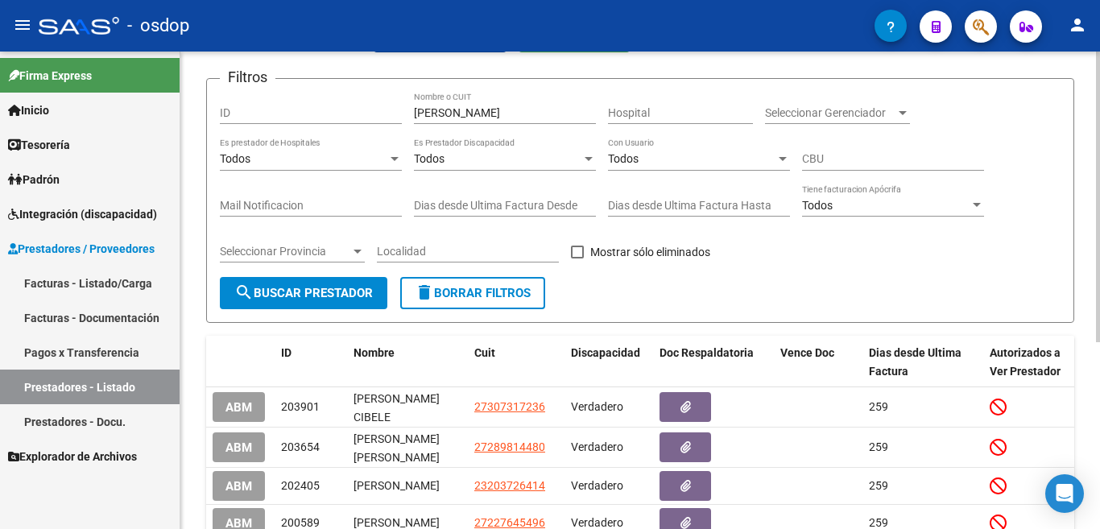
scroll to position [307, 0]
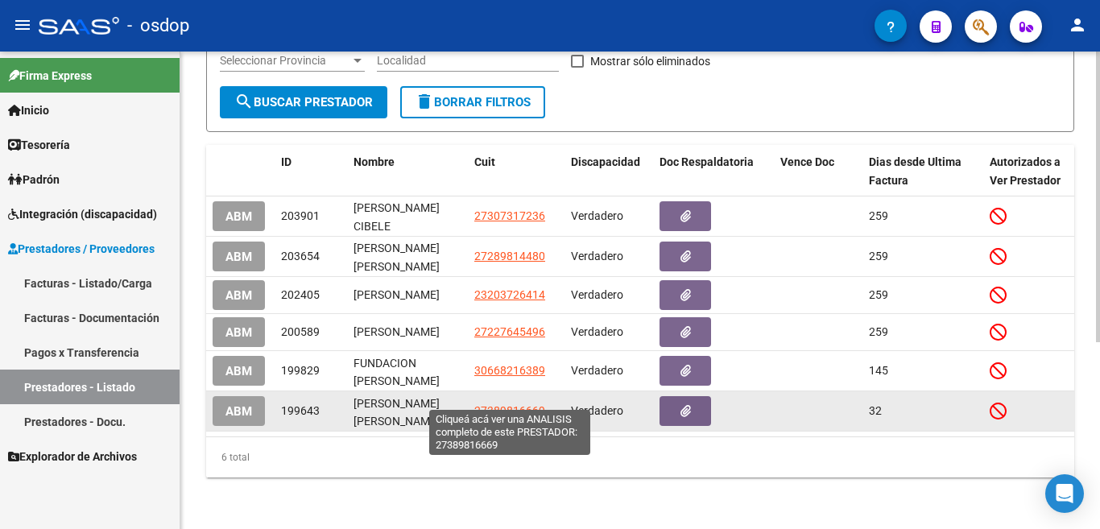
click at [523, 404] on span "27389816669" at bounding box center [509, 410] width 71 height 13
type textarea "27389816669"
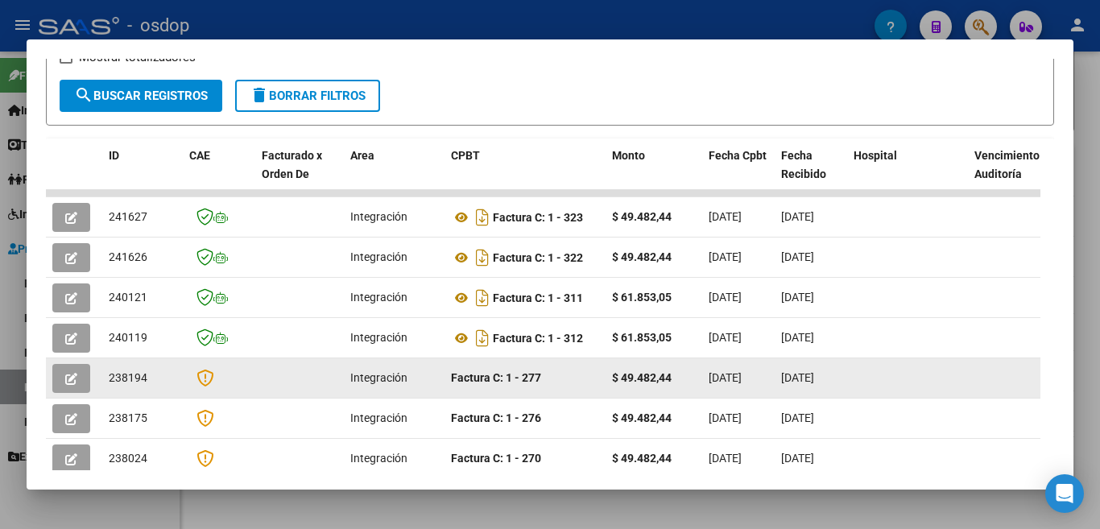
scroll to position [266, 0]
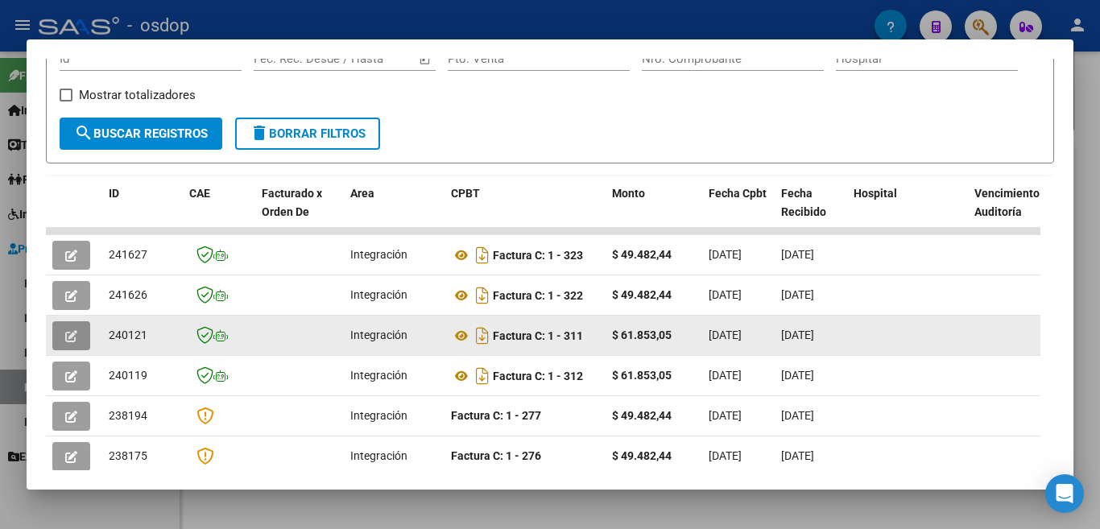
click at [72, 338] on icon "button" at bounding box center [71, 336] width 12 height 12
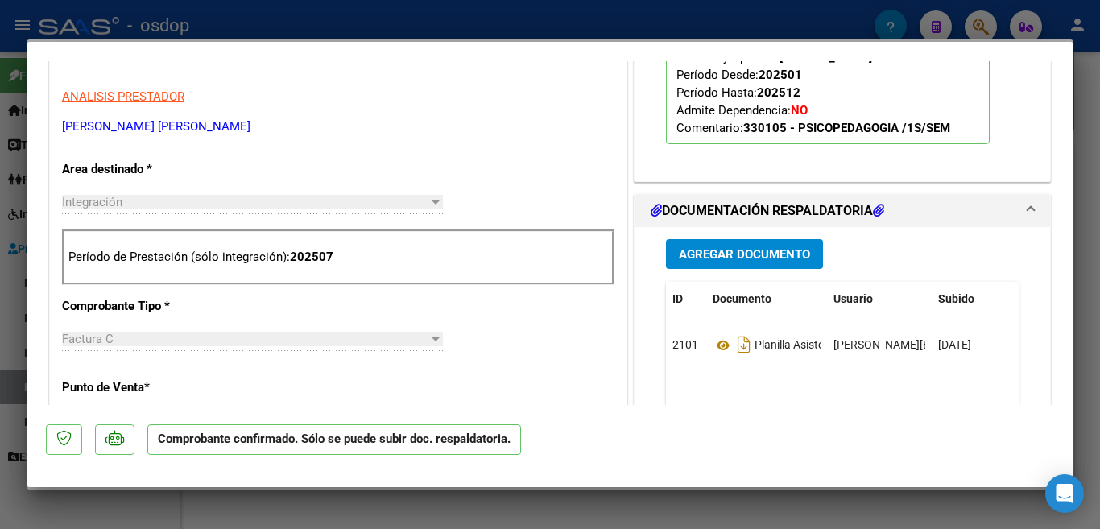
scroll to position [483, 0]
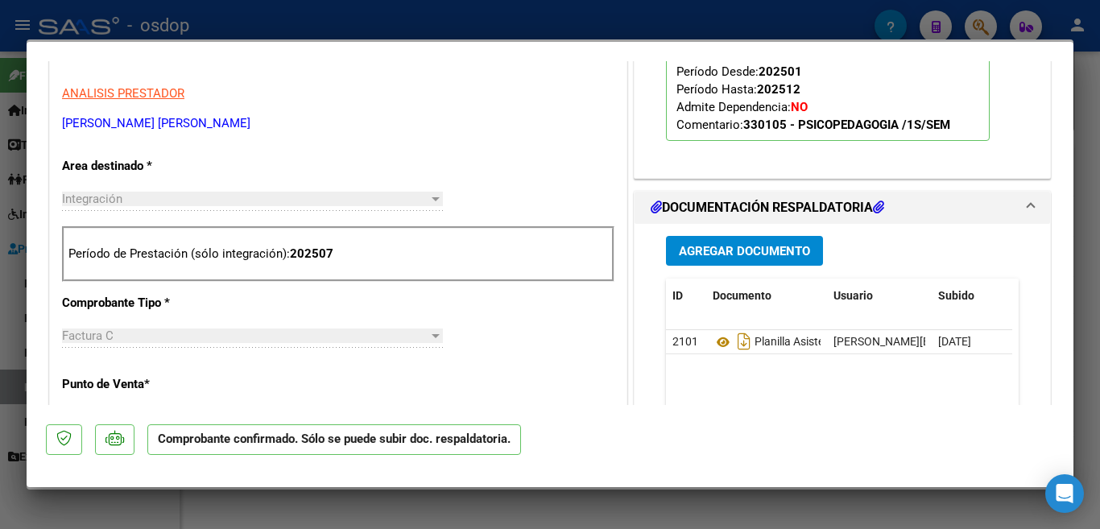
click at [446, 10] on div at bounding box center [550, 264] width 1100 height 529
type input "$ 0,00"
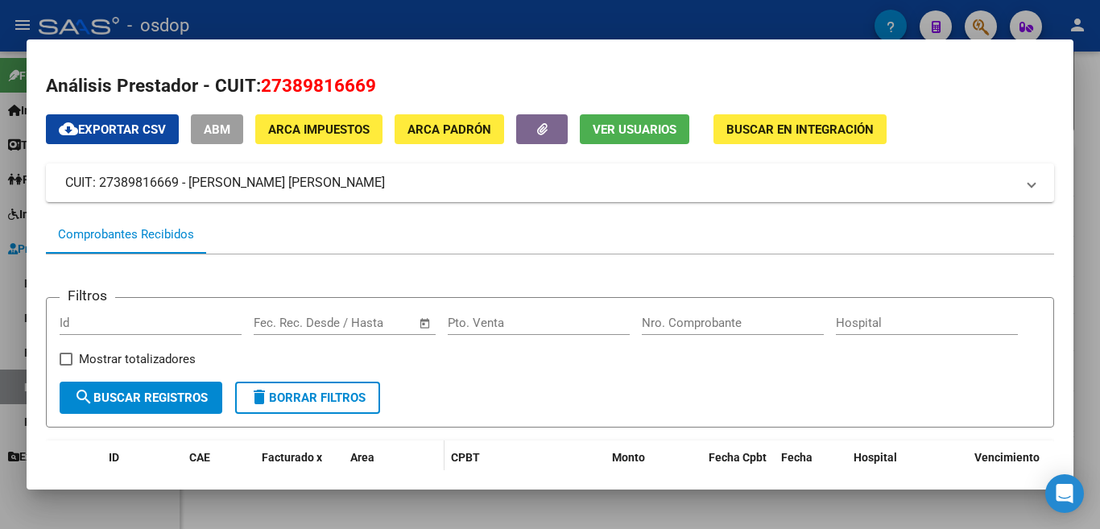
scroll to position [0, 0]
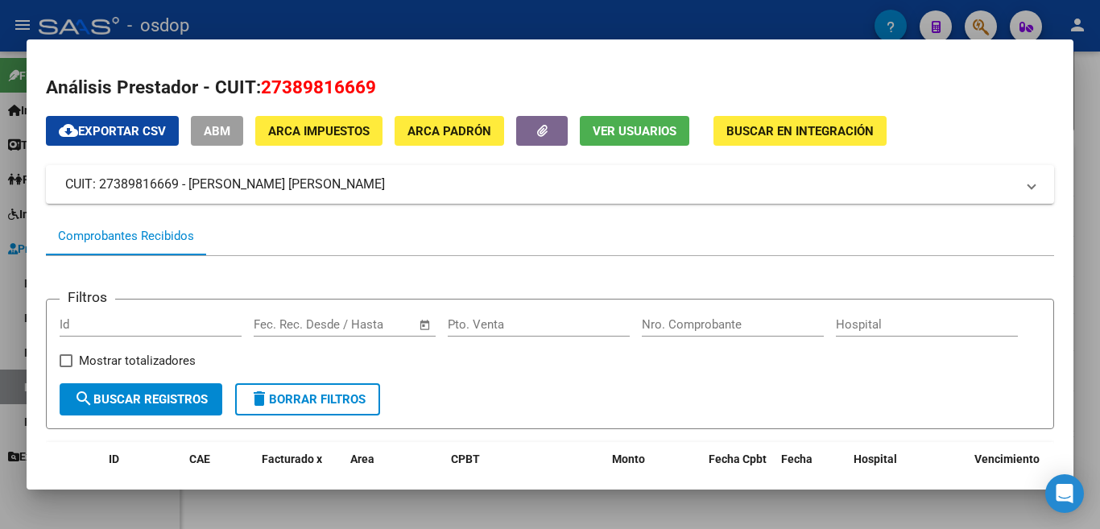
click at [351, 17] on div at bounding box center [550, 264] width 1100 height 529
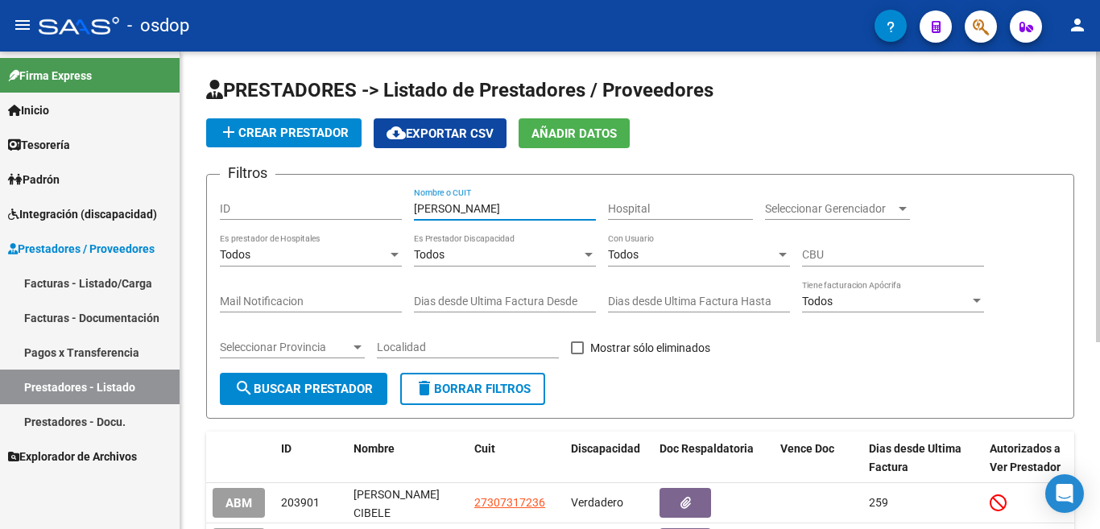
drag, startPoint x: 527, startPoint y: 207, endPoint x: 325, endPoint y: 225, distance: 202.8
click at [325, 225] on div "Filtros ID [PERSON_NAME] Nombre o CUIT Hospital Seleccionar Gerenciador Selecci…" at bounding box center [640, 280] width 840 height 185
